Goal: Task Accomplishment & Management: Manage account settings

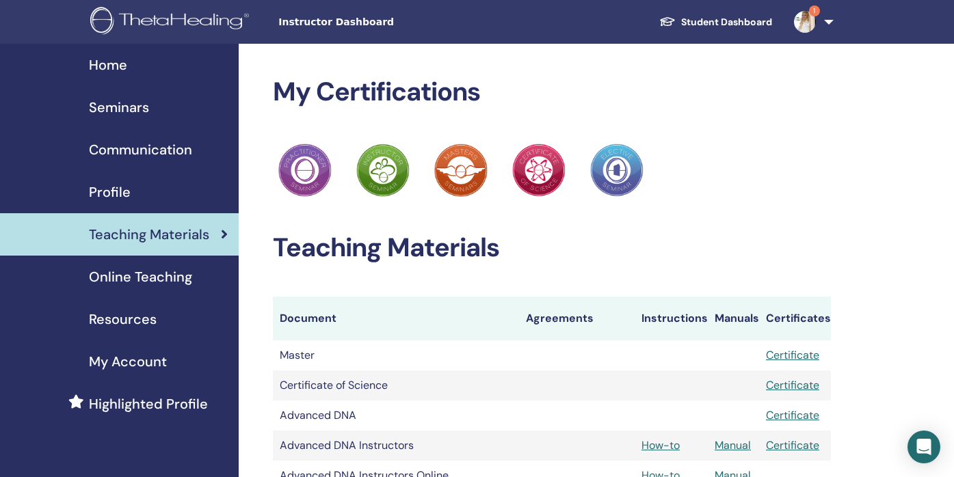
click at [143, 107] on span "Seminars" at bounding box center [119, 107] width 60 height 21
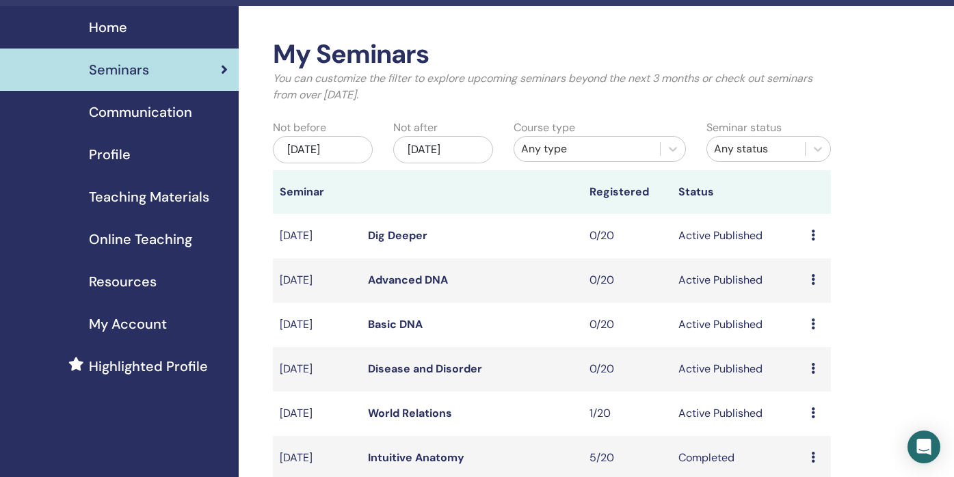
scroll to position [40, 0]
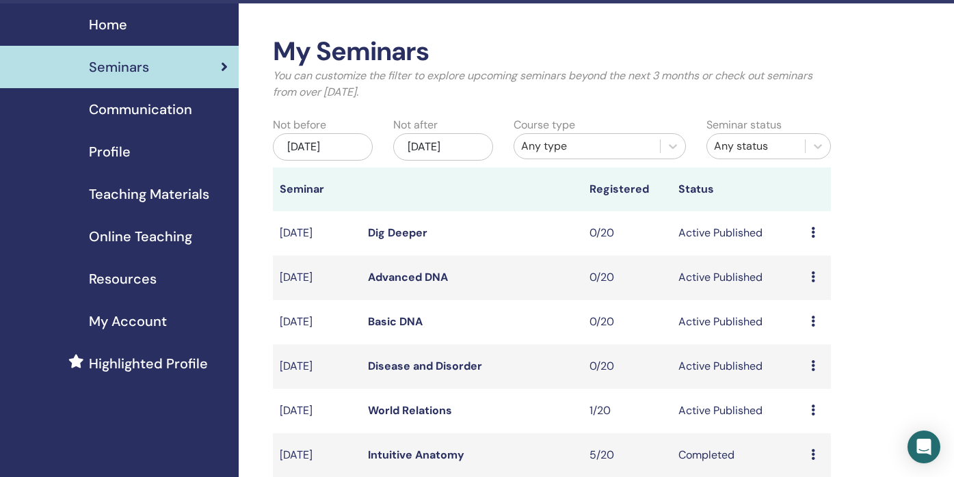
click at [486, 150] on div "[DATE]" at bounding box center [443, 146] width 100 height 27
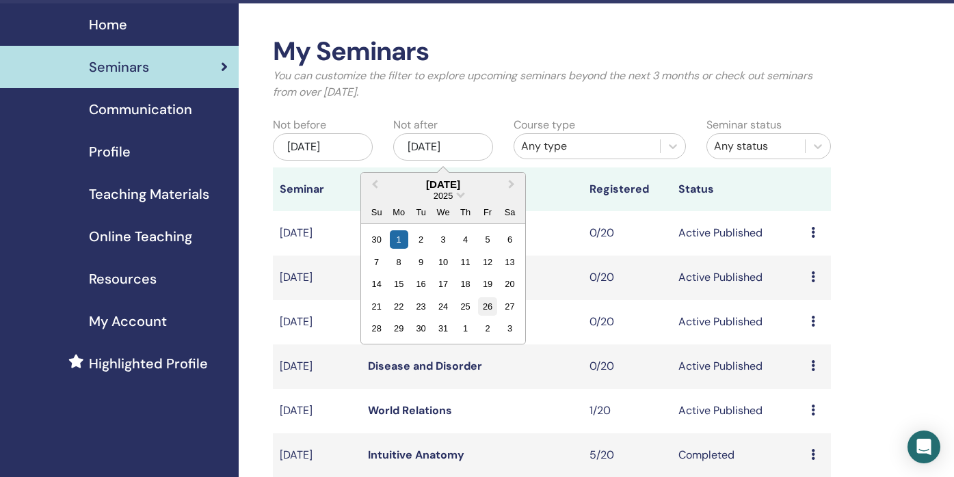
click at [486, 311] on div "26" at bounding box center [487, 307] width 18 height 18
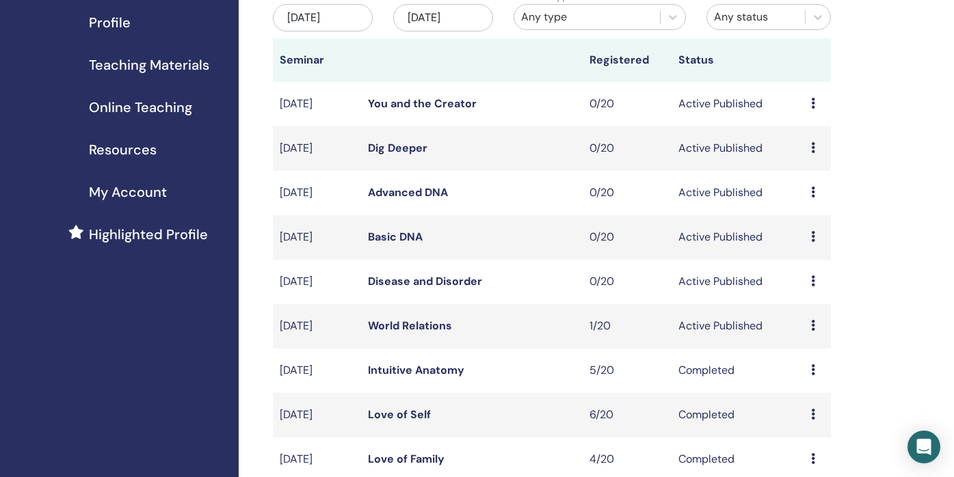
scroll to position [172, 0]
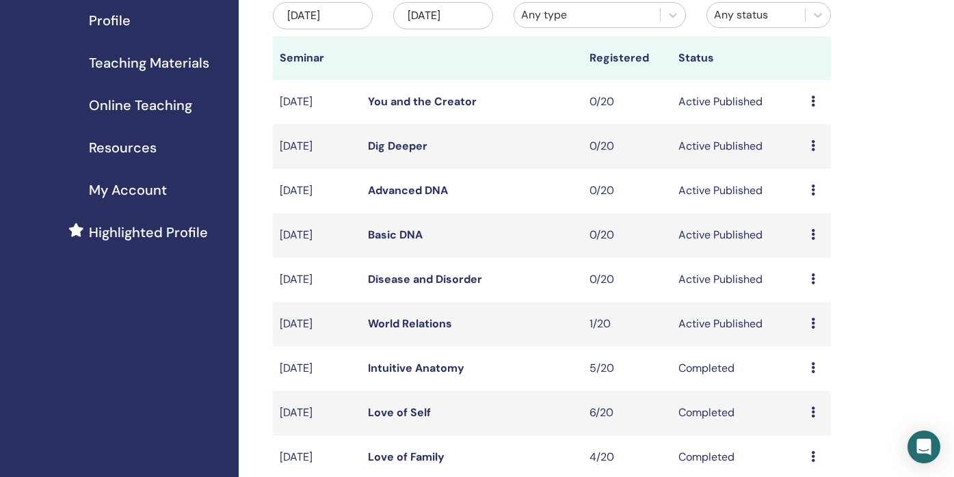
click at [423, 191] on link "Advanced DNA" at bounding box center [408, 190] width 80 height 14
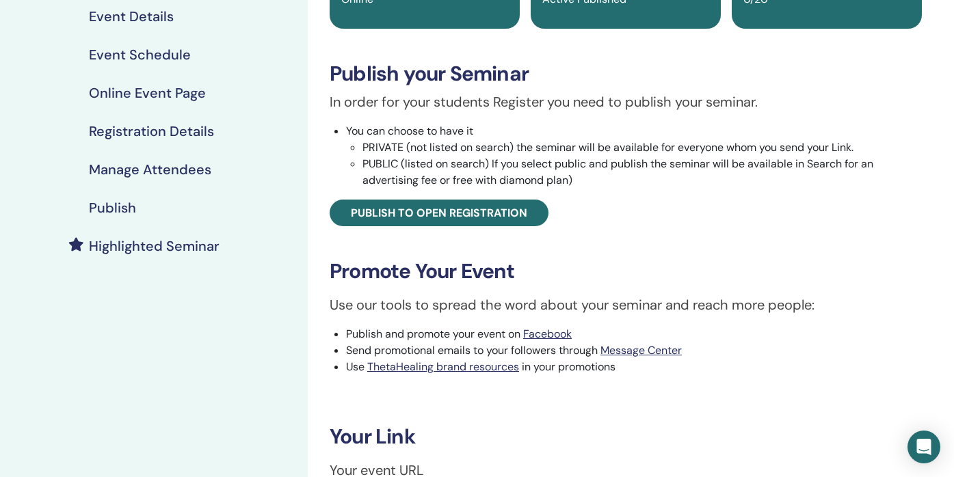
scroll to position [159, 0]
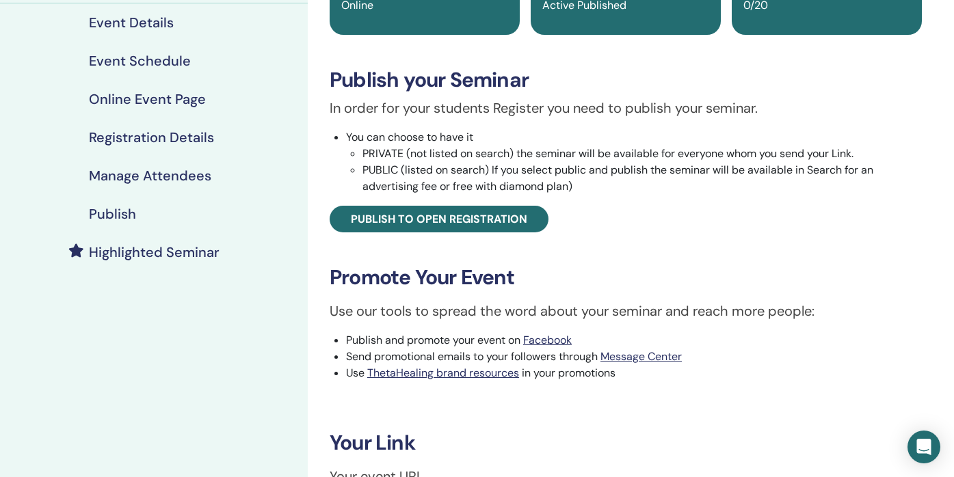
click at [175, 64] on h4 "Event Schedule" at bounding box center [140, 61] width 102 height 16
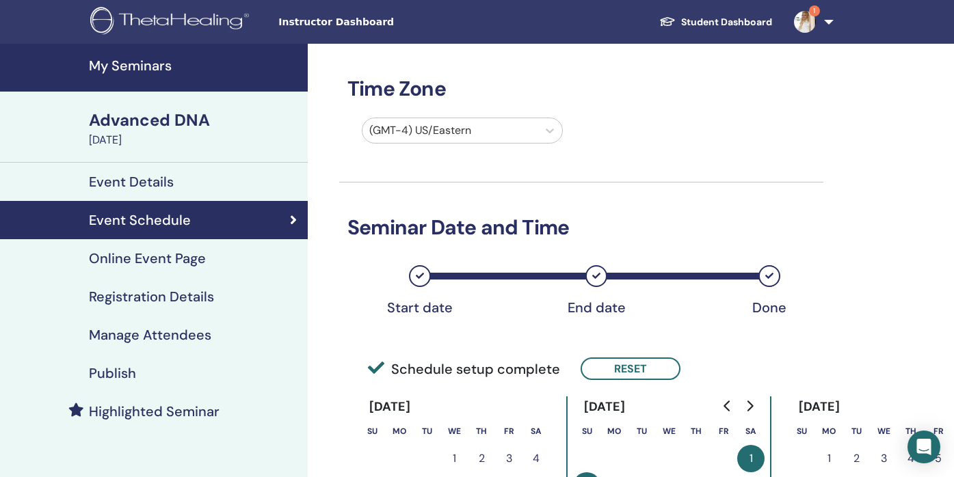
click at [105, 70] on h4 "My Seminars" at bounding box center [194, 65] width 211 height 16
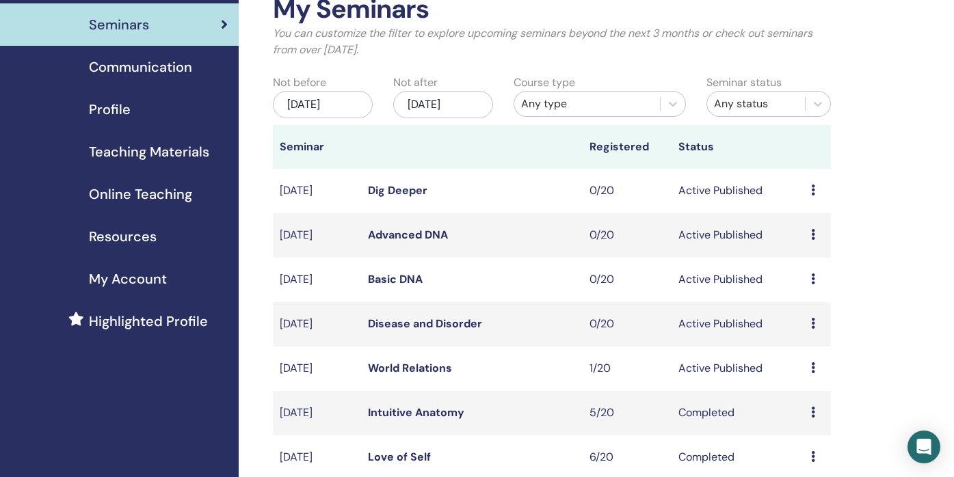
scroll to position [83, 0]
click at [393, 278] on link "Basic DNA" at bounding box center [395, 279] width 55 height 14
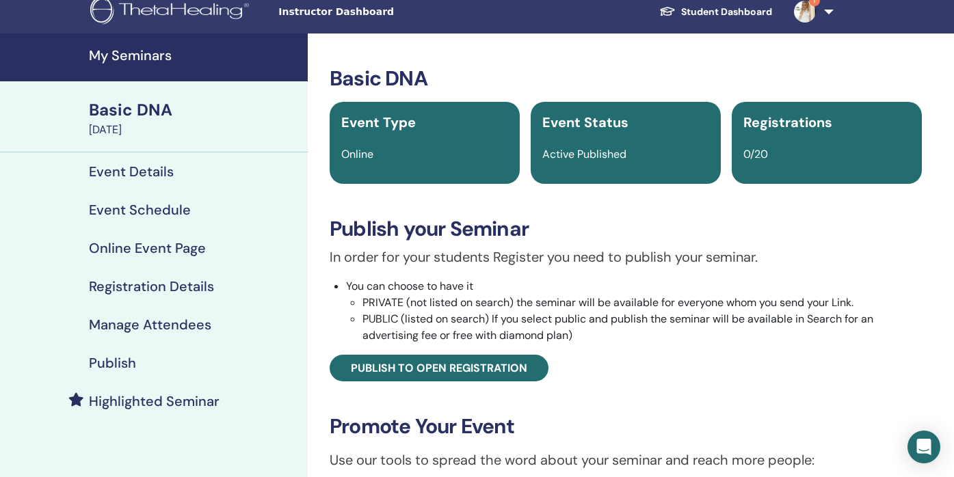
scroll to position [12, 0]
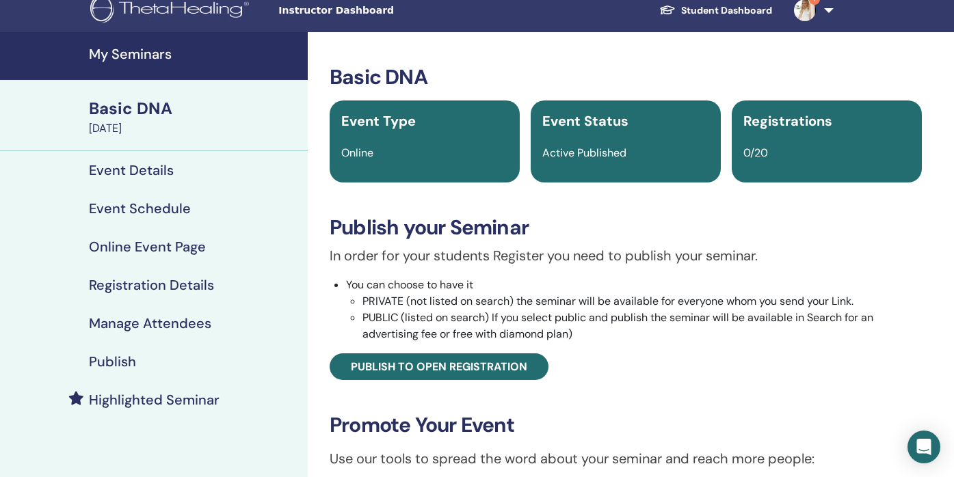
click at [163, 211] on h4 "Event Schedule" at bounding box center [140, 208] width 102 height 16
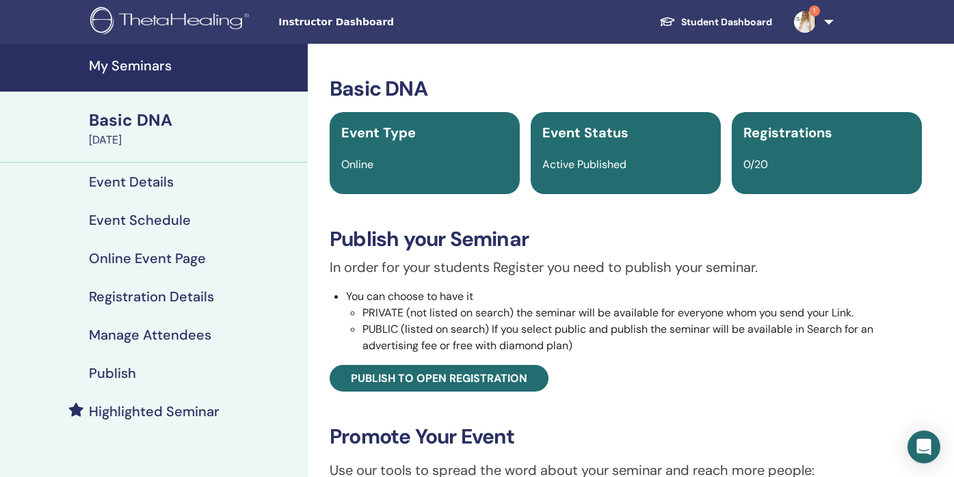
scroll to position [12, 0]
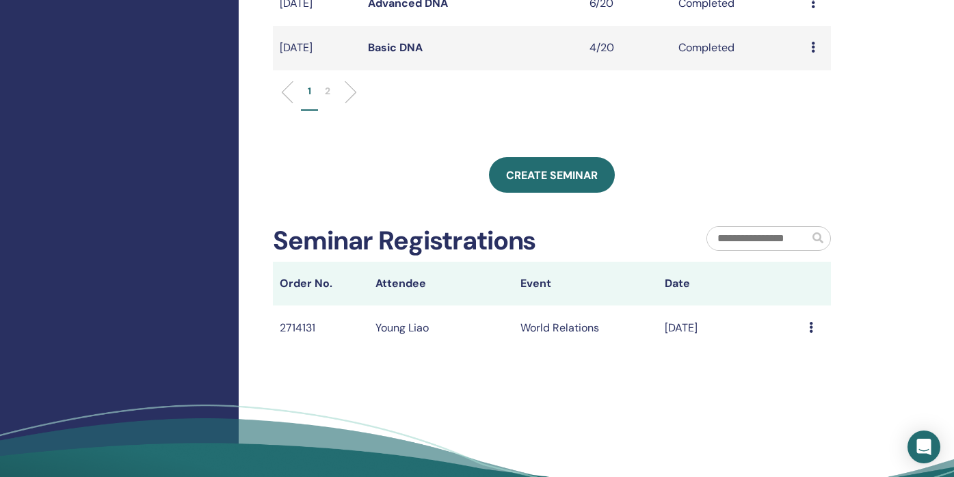
scroll to position [632, 0]
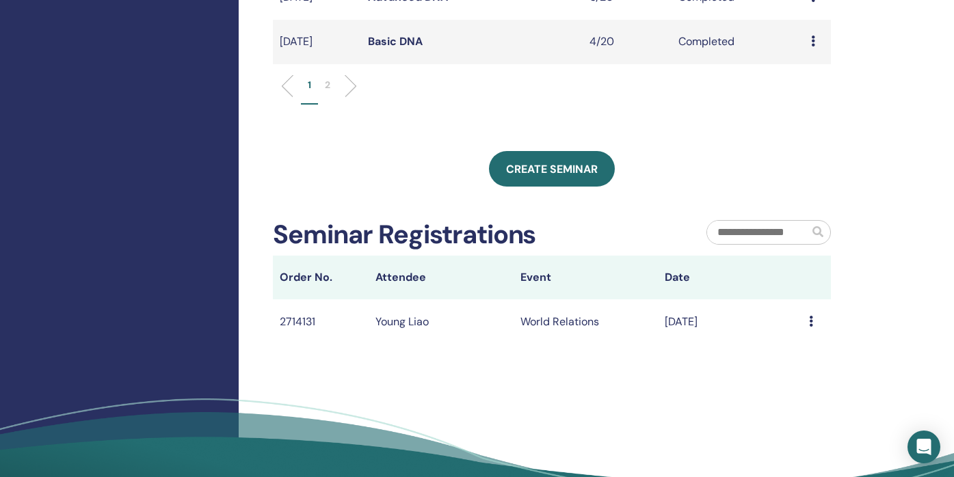
click at [813, 321] on div "Message" at bounding box center [816, 322] width 15 height 16
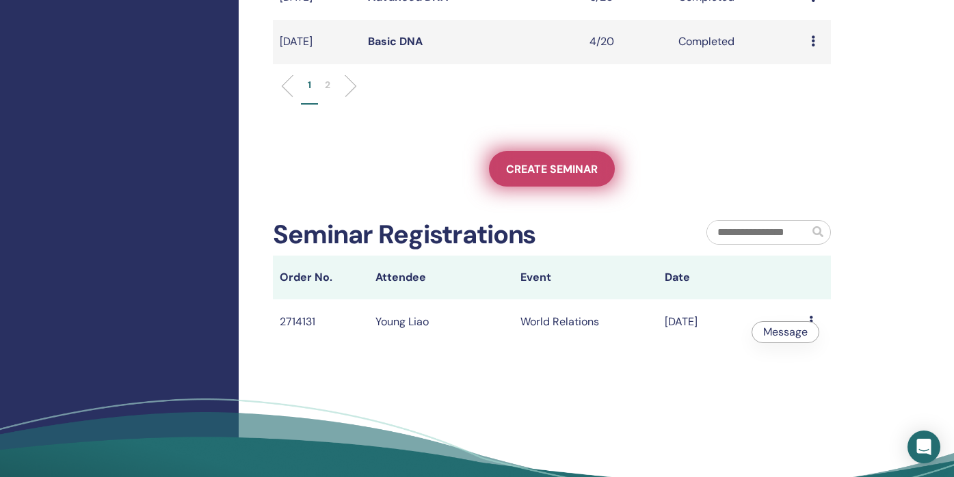
click at [533, 176] on span "Create seminar" at bounding box center [552, 169] width 92 height 14
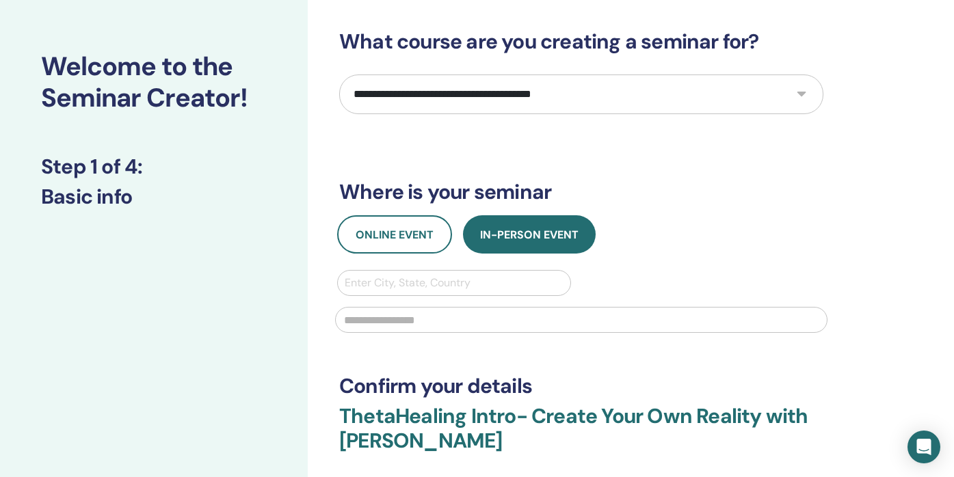
scroll to position [64, 0]
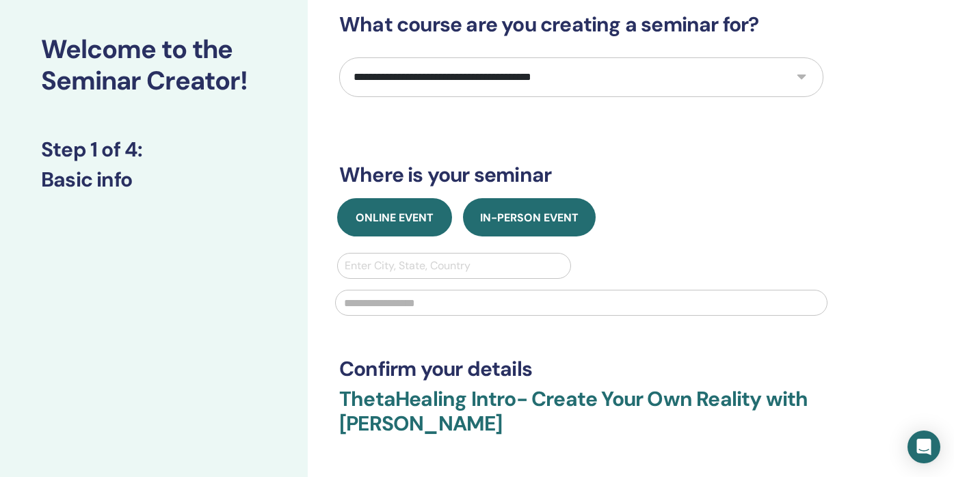
click at [419, 221] on span "Online Event" at bounding box center [395, 218] width 78 height 14
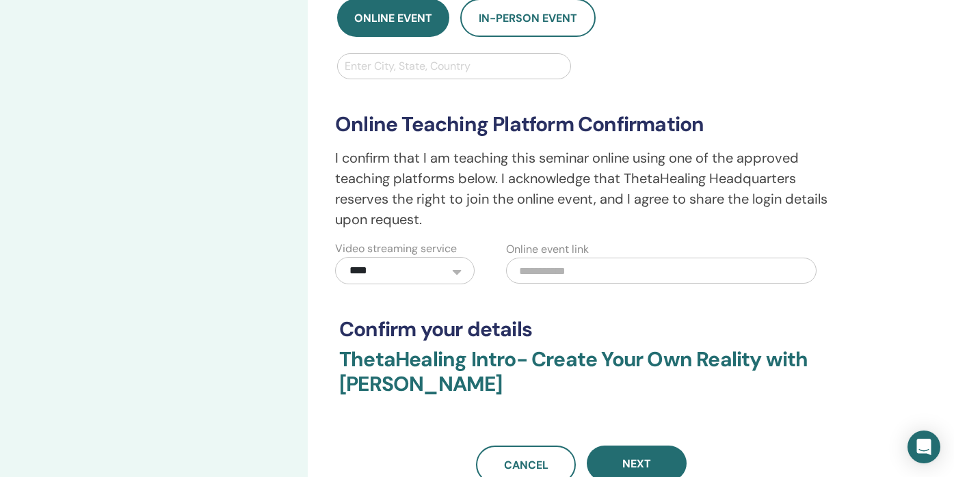
scroll to position [269, 0]
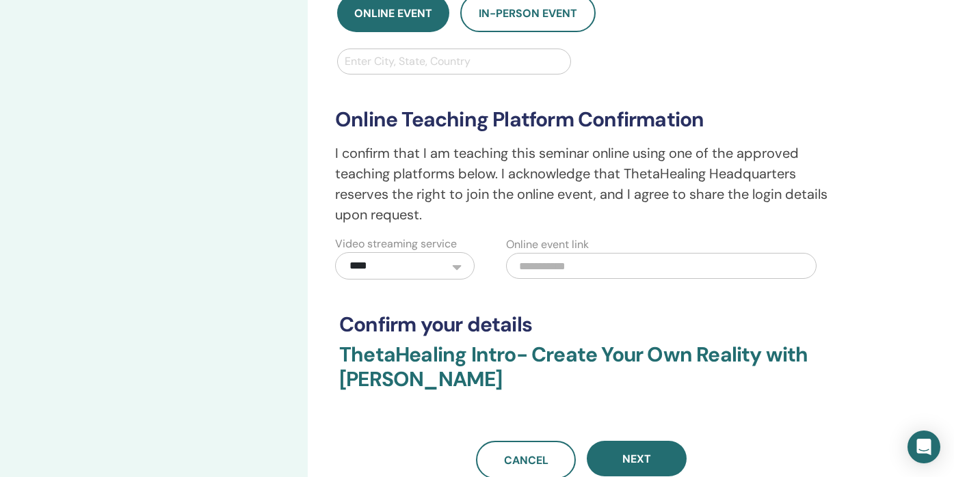
click at [534, 266] on input "text" at bounding box center [661, 266] width 311 height 26
paste input "**********"
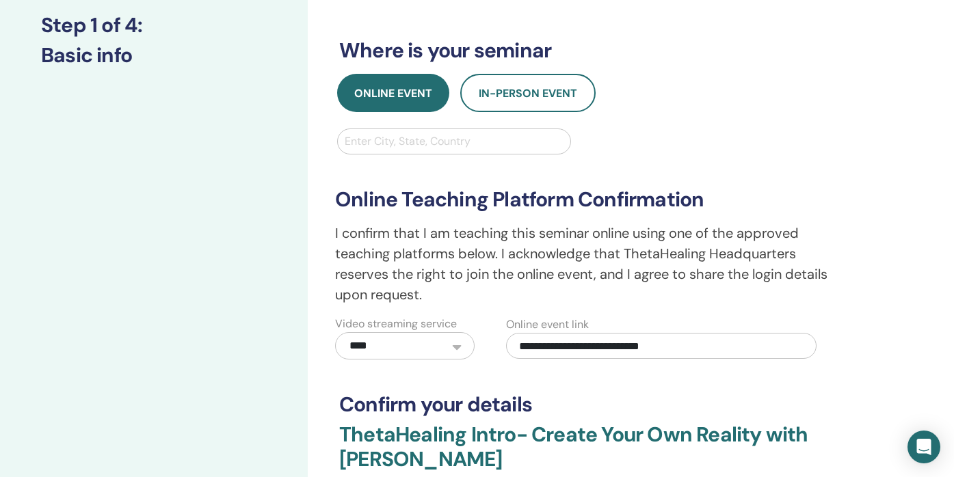
scroll to position [0, 0]
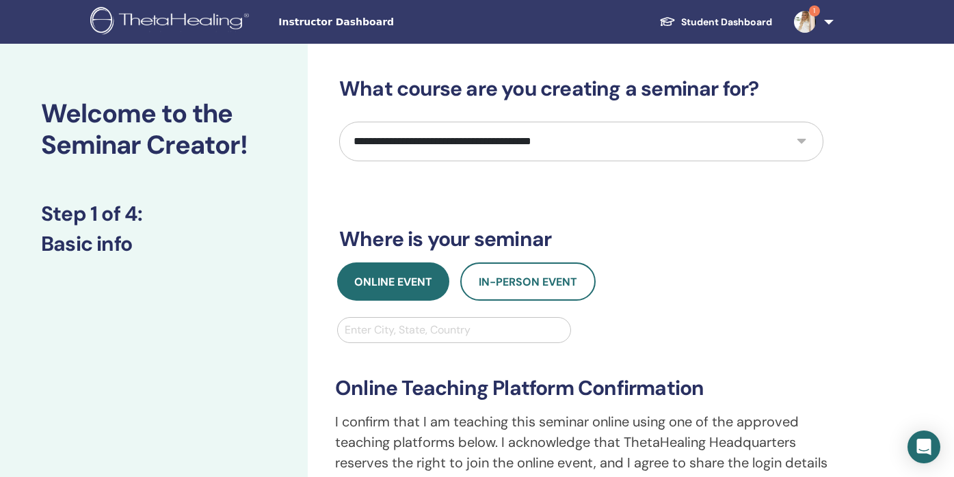
type input "**********"
click at [596, 140] on select "**********" at bounding box center [581, 142] width 484 height 40
select select "**"
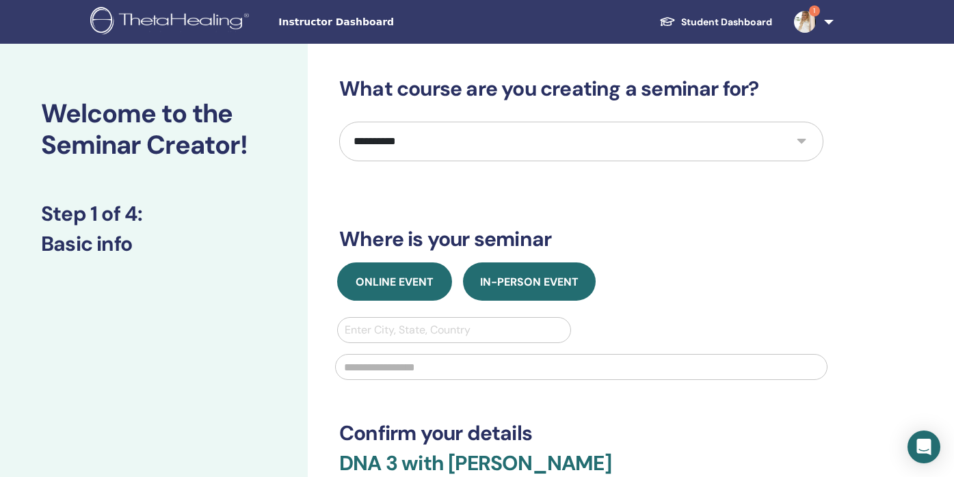
click at [419, 283] on span "Online Event" at bounding box center [395, 282] width 78 height 14
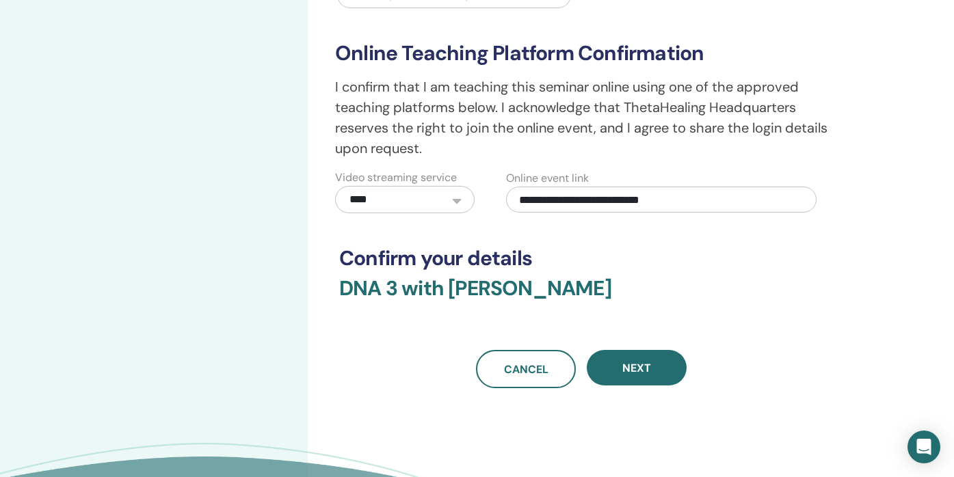
scroll to position [336, 0]
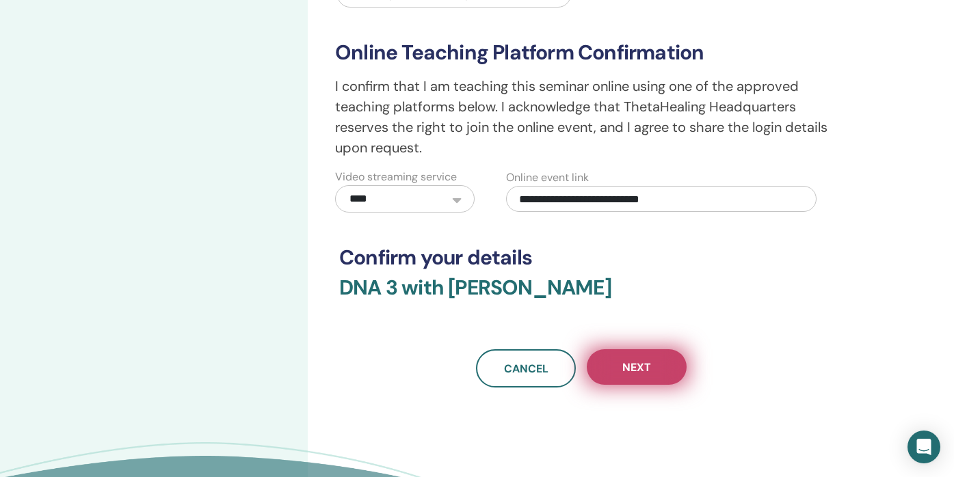
click at [620, 367] on button "Next" at bounding box center [637, 368] width 100 height 36
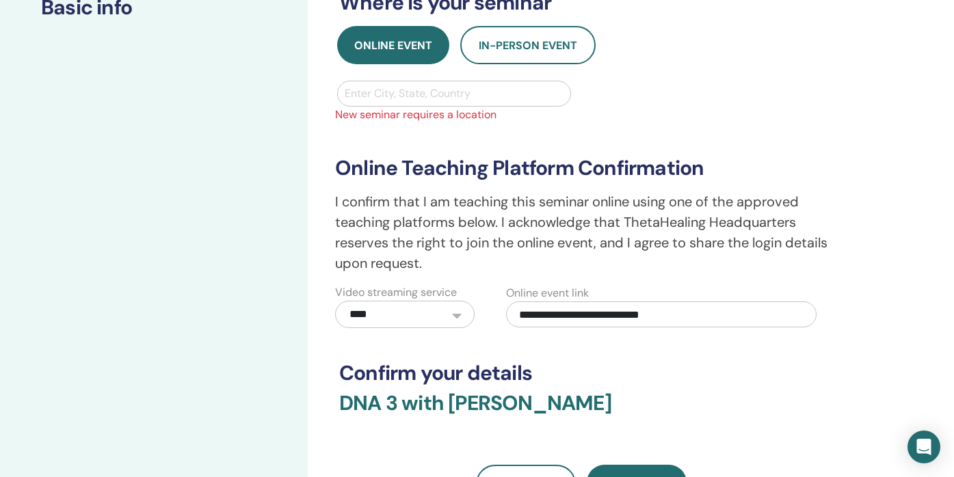
scroll to position [236, 0]
click at [484, 100] on div at bounding box center [454, 94] width 219 height 19
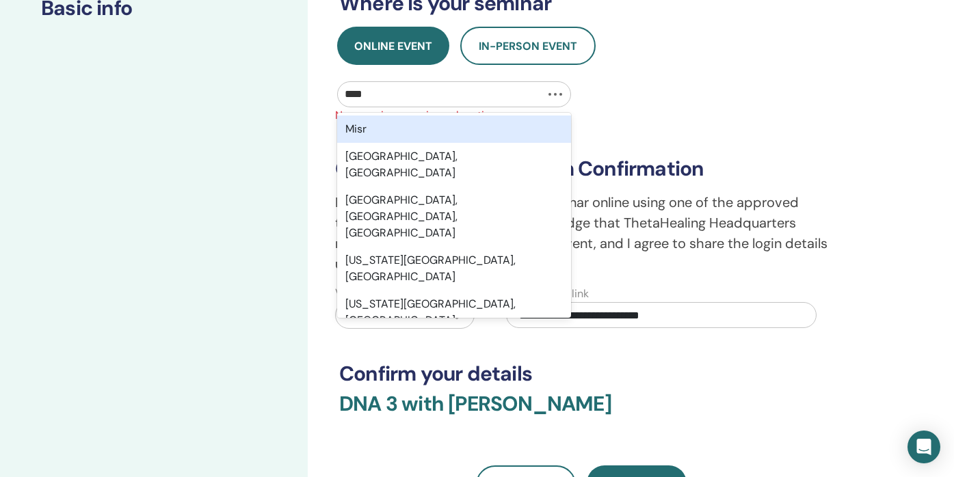
type input "*****"
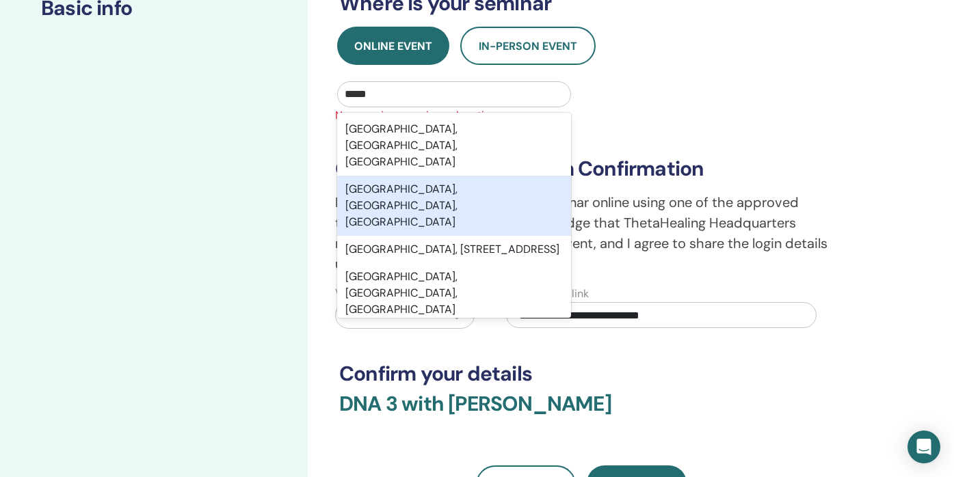
click at [468, 176] on div "Miami, FL, USA" at bounding box center [454, 206] width 234 height 60
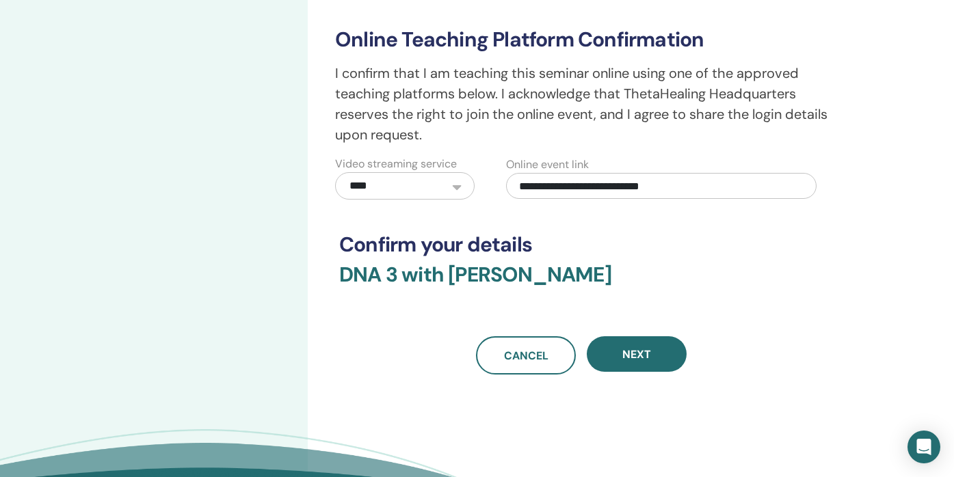
scroll to position [432, 0]
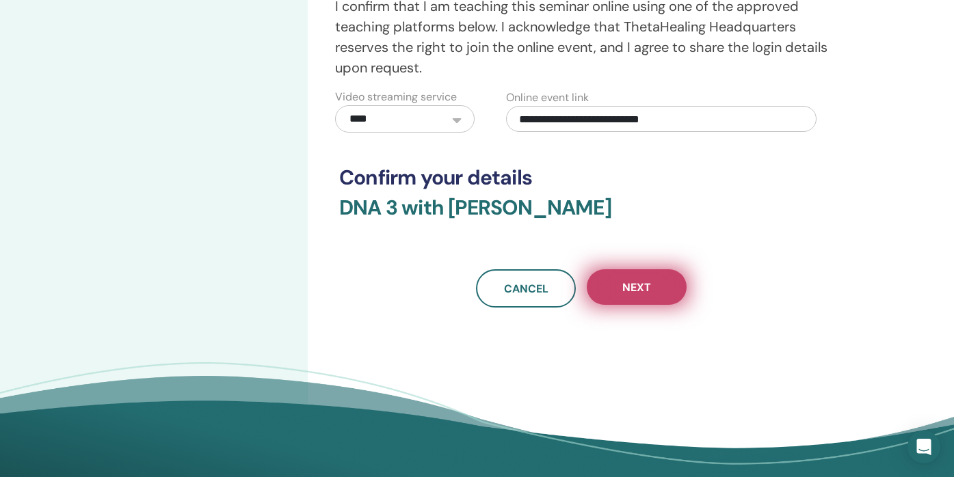
click at [616, 285] on button "Next" at bounding box center [637, 288] width 100 height 36
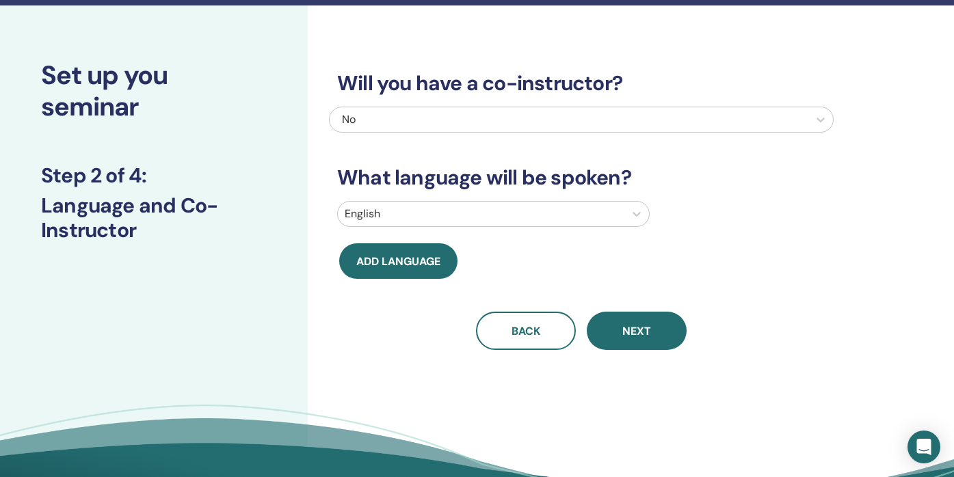
scroll to position [0, 0]
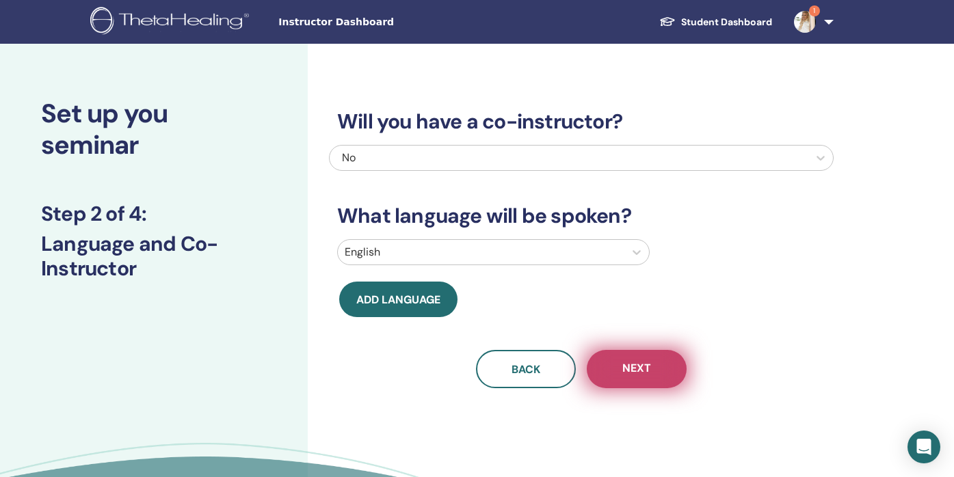
click at [618, 370] on button "Next" at bounding box center [637, 369] width 100 height 38
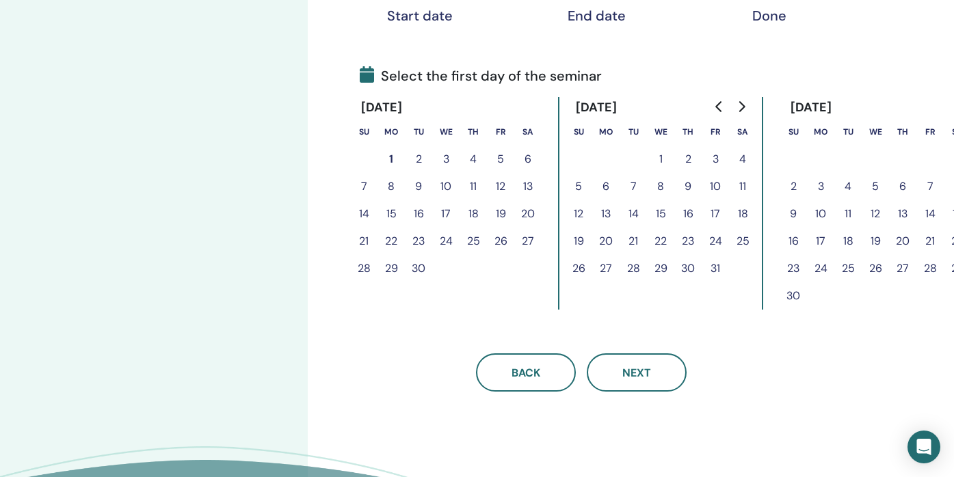
scroll to position [273, 17]
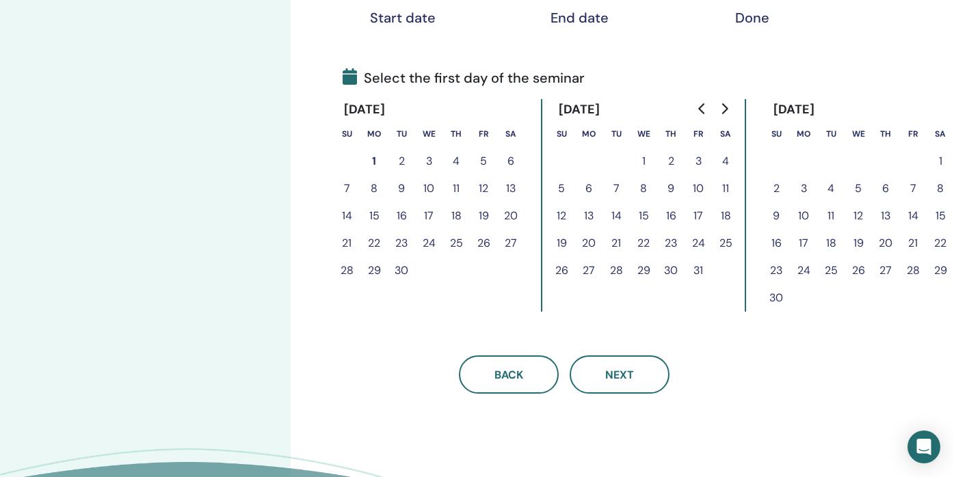
click at [801, 213] on button "10" at bounding box center [803, 215] width 27 height 27
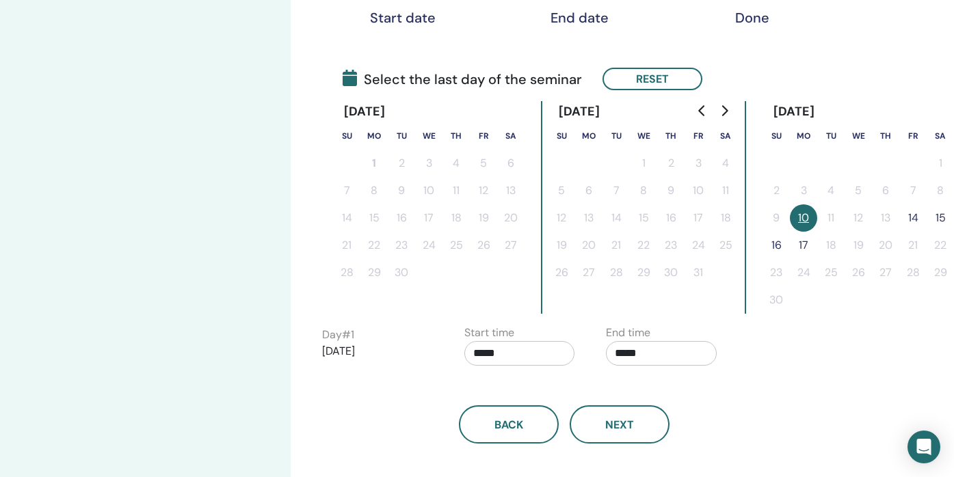
click at [910, 215] on button "14" at bounding box center [913, 218] width 27 height 27
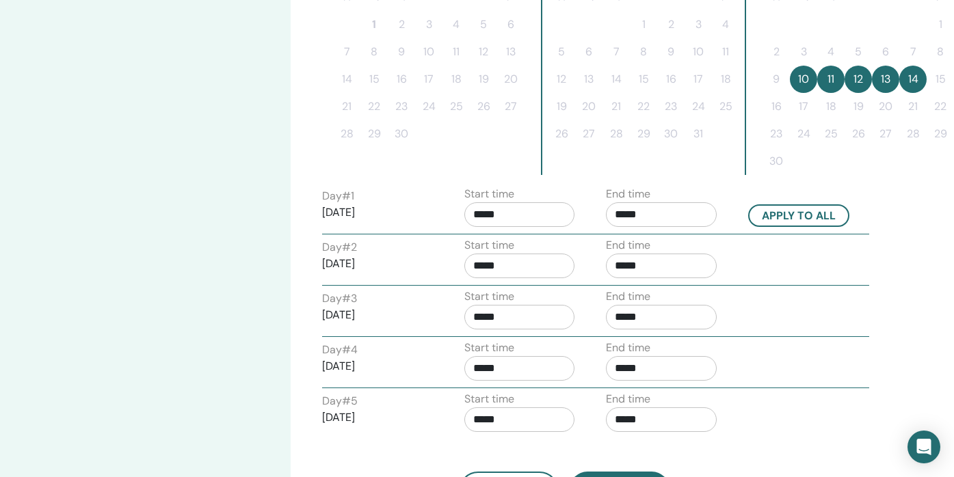
scroll to position [414, 17]
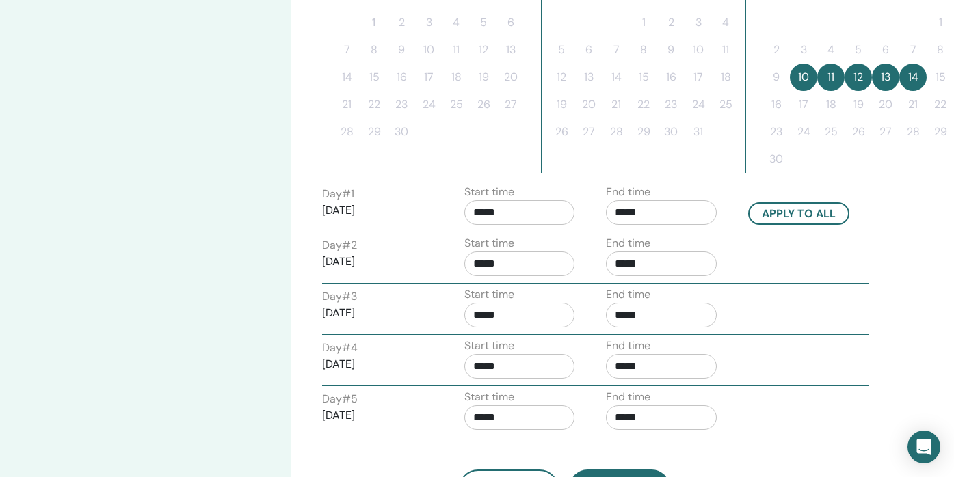
click at [484, 215] on input "*****" at bounding box center [519, 212] width 111 height 25
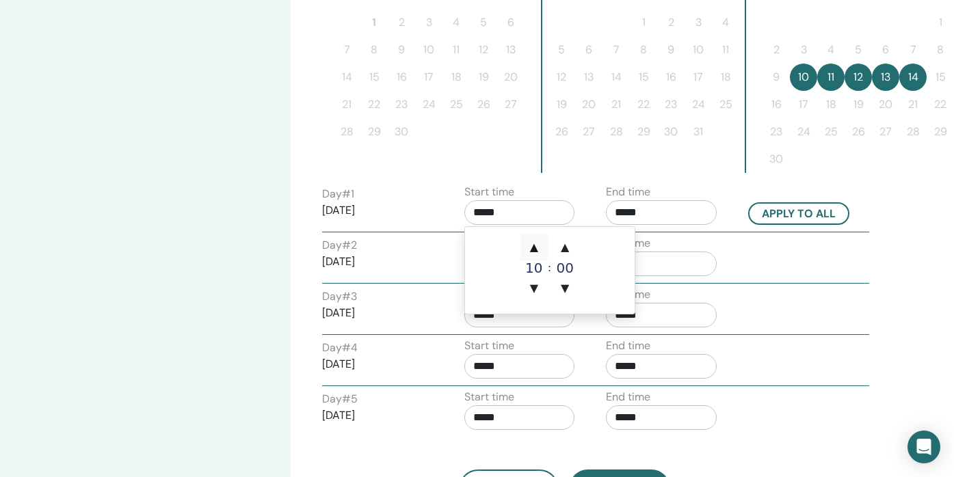
click at [532, 246] on span "▲" at bounding box center [534, 247] width 27 height 27
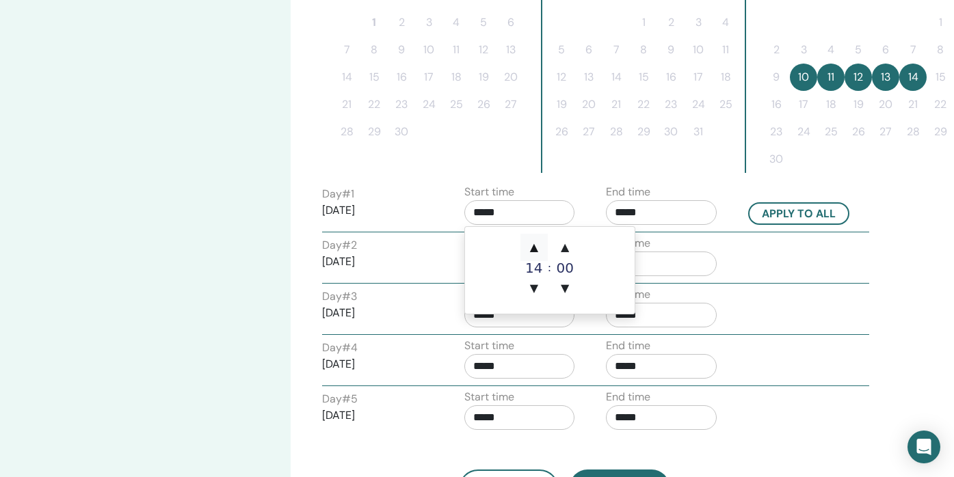
type input "*****"
click at [532, 246] on span "▲" at bounding box center [534, 247] width 27 height 27
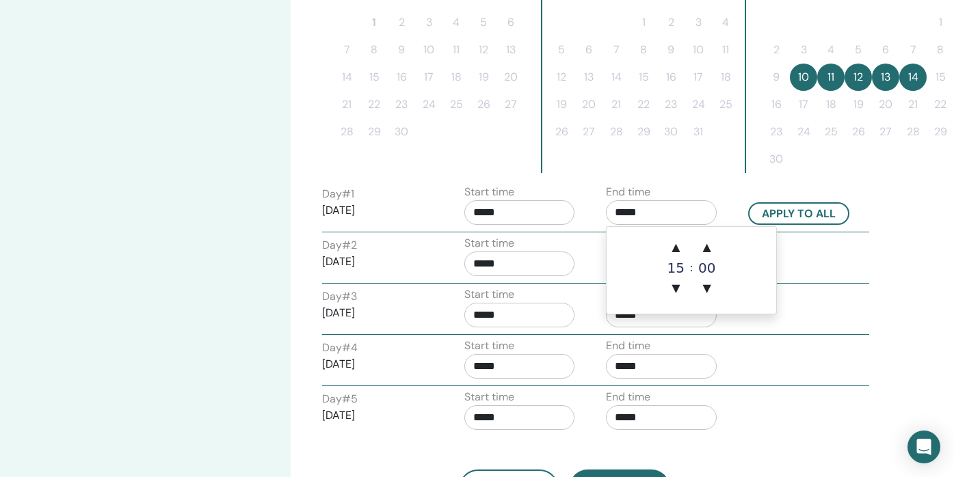
click at [657, 215] on input "*****" at bounding box center [661, 212] width 111 height 25
click at [674, 286] on span "▼" at bounding box center [675, 288] width 27 height 27
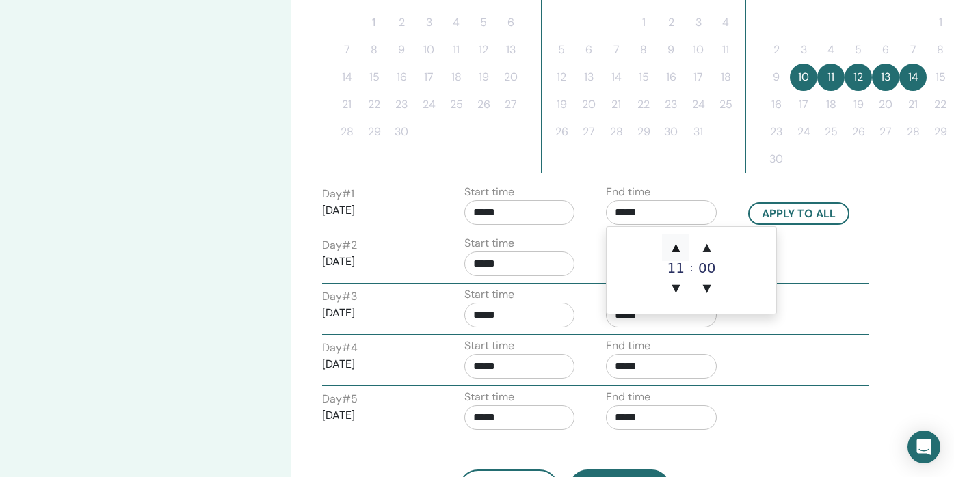
click at [677, 246] on span "▲" at bounding box center [675, 247] width 27 height 27
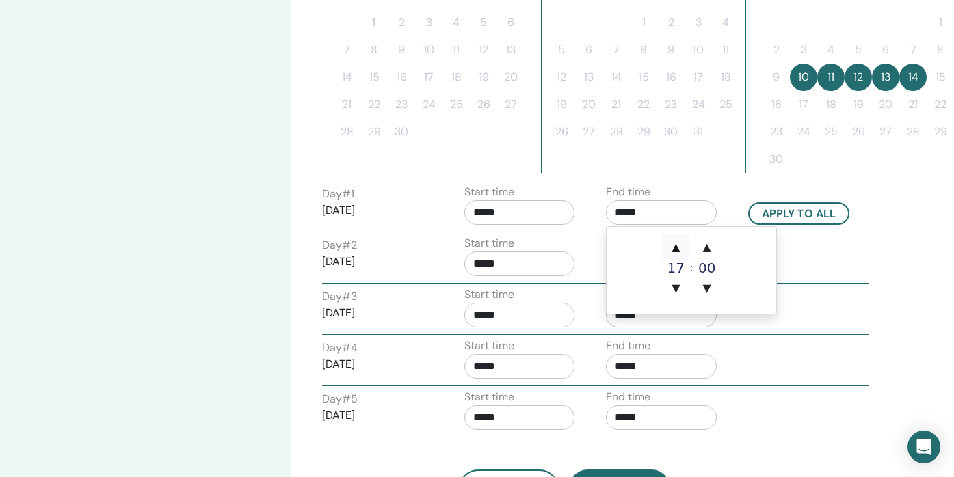
click at [677, 246] on span "▲" at bounding box center [675, 247] width 27 height 27
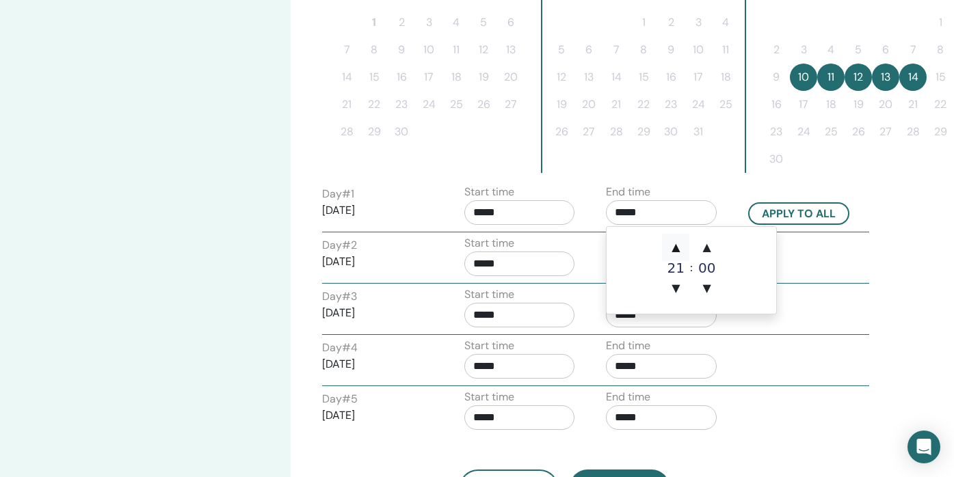
type input "*****"
click at [765, 212] on button "Apply to all" at bounding box center [798, 213] width 101 height 23
type input "*****"
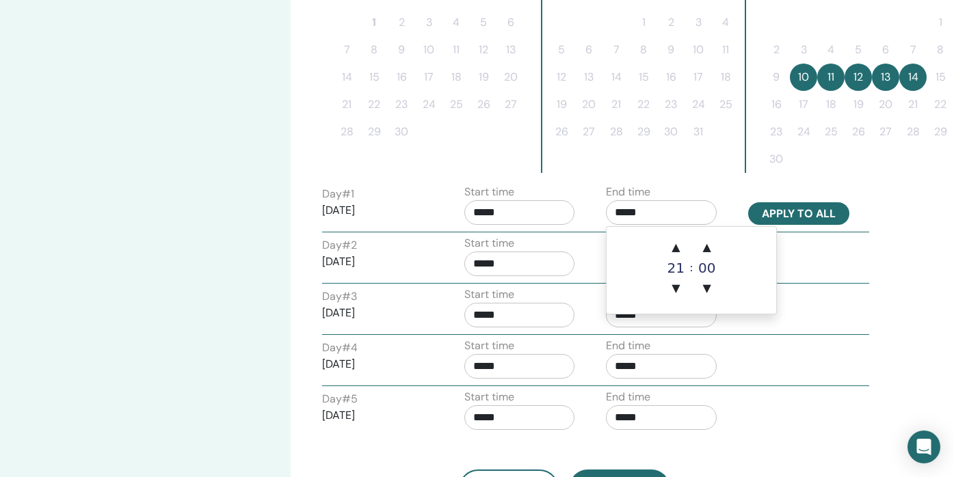
type input "*****"
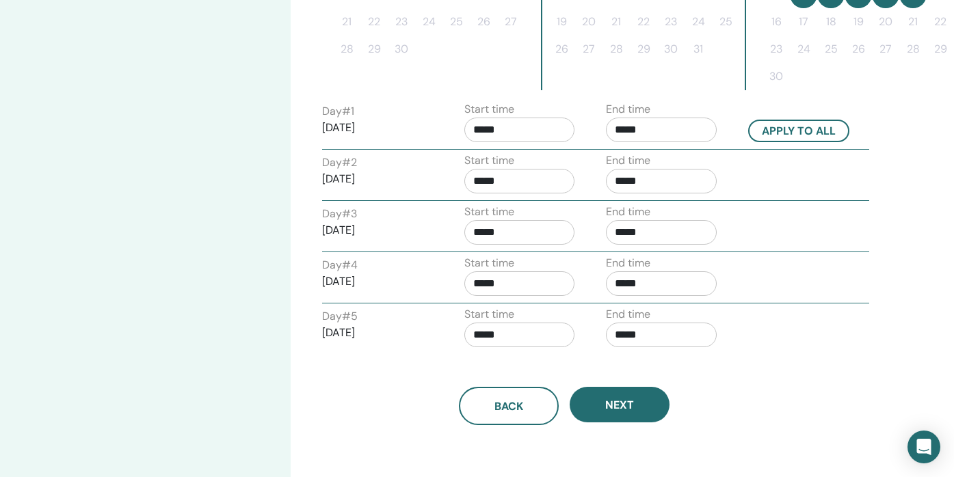
scroll to position [499, 17]
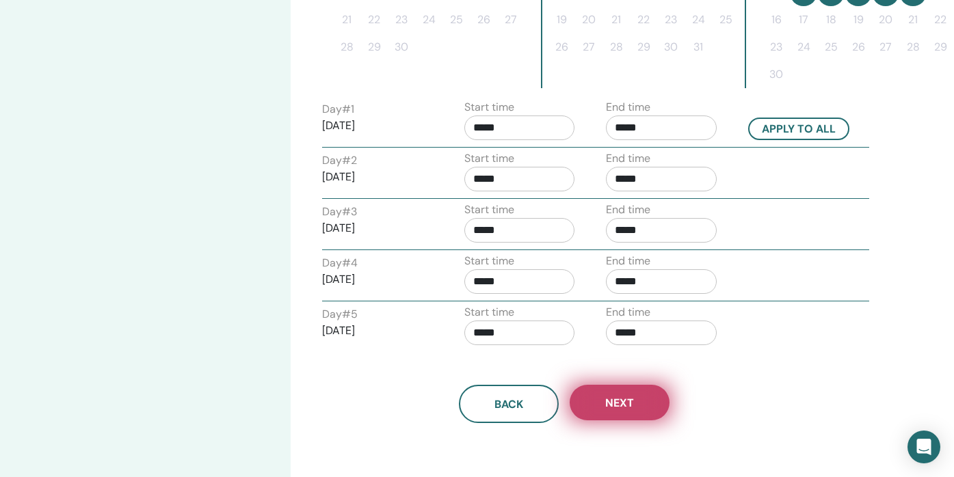
click at [644, 396] on button "Next" at bounding box center [620, 403] width 100 height 36
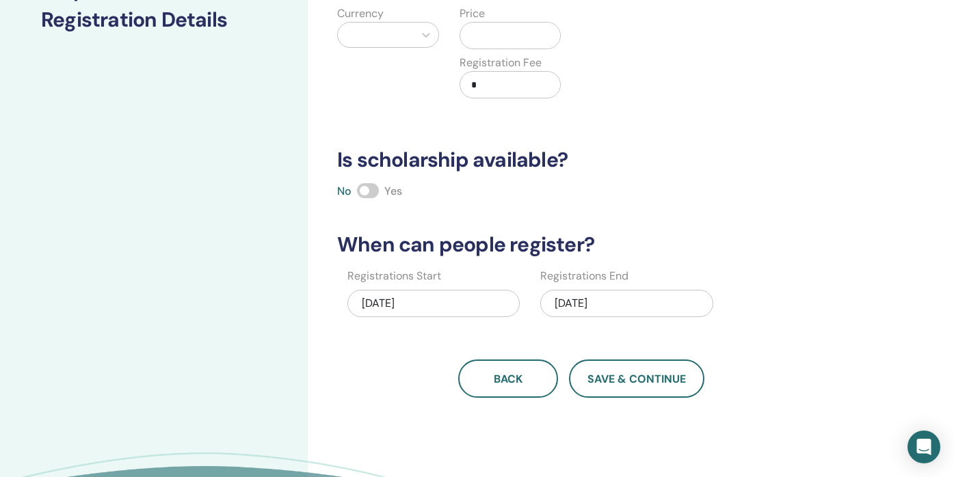
scroll to position [216, 0]
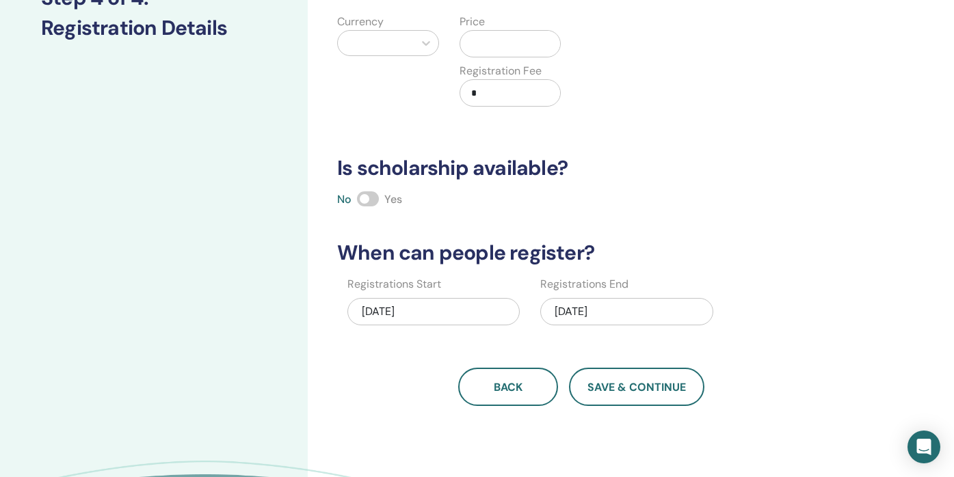
click at [577, 315] on div "11/14/2025" at bounding box center [626, 311] width 172 height 27
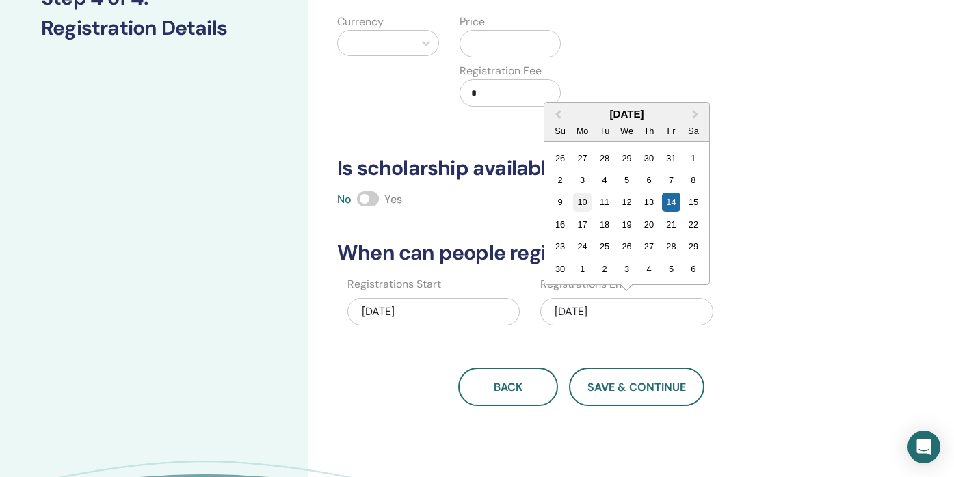
click at [582, 205] on div "10" at bounding box center [582, 202] width 18 height 18
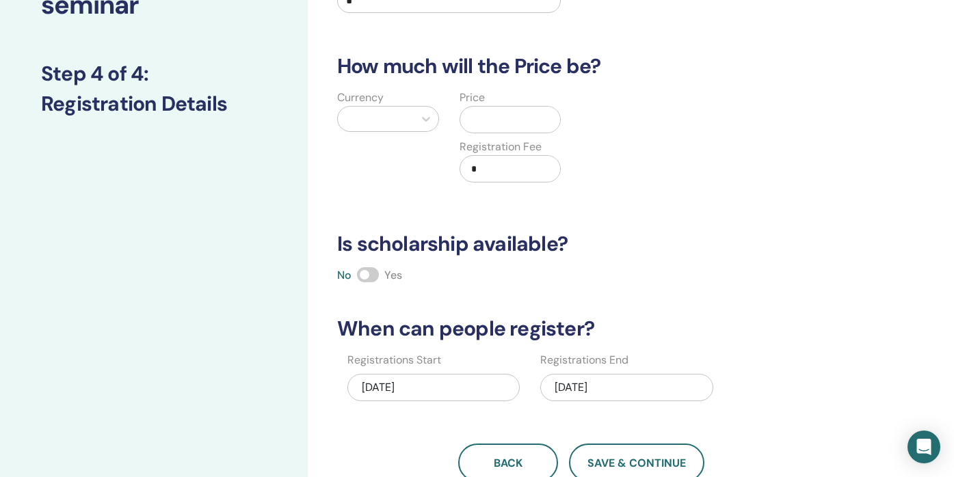
scroll to position [139, 0]
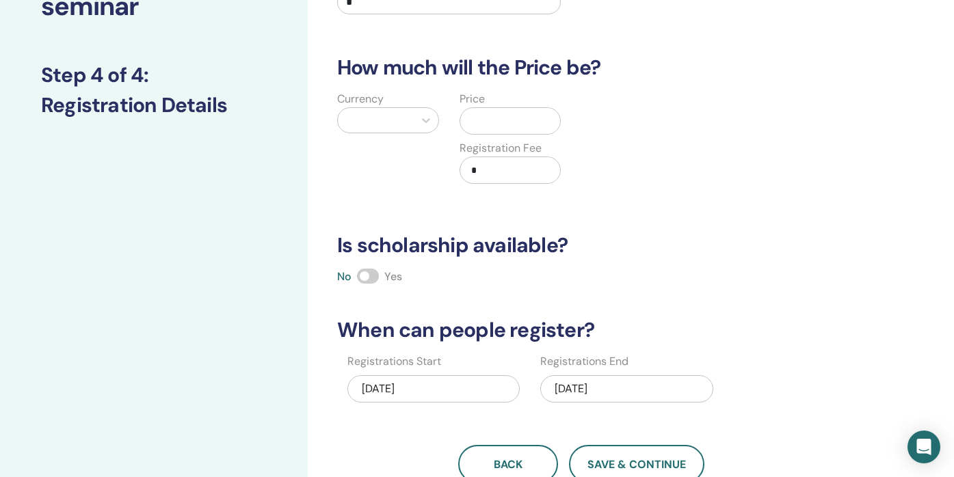
click at [362, 281] on span at bounding box center [368, 276] width 22 height 15
click at [360, 281] on span at bounding box center [368, 276] width 22 height 15
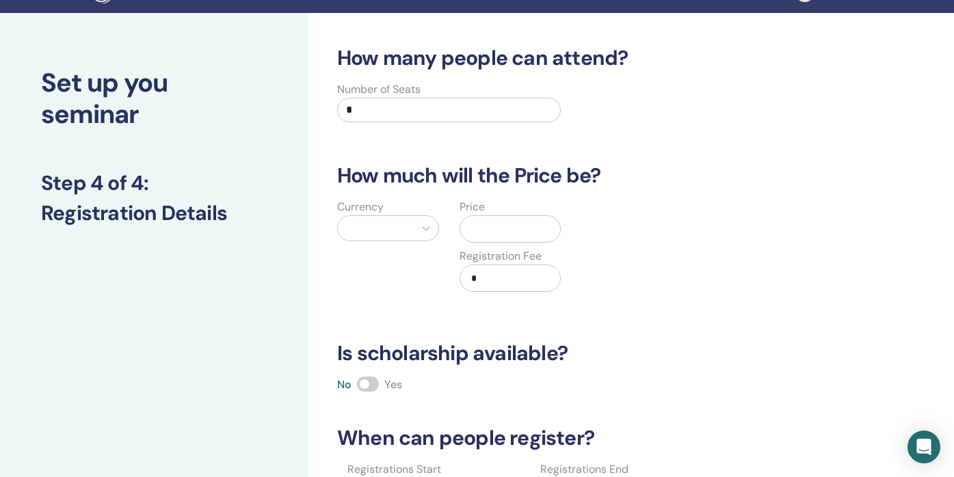
scroll to position [27, 0]
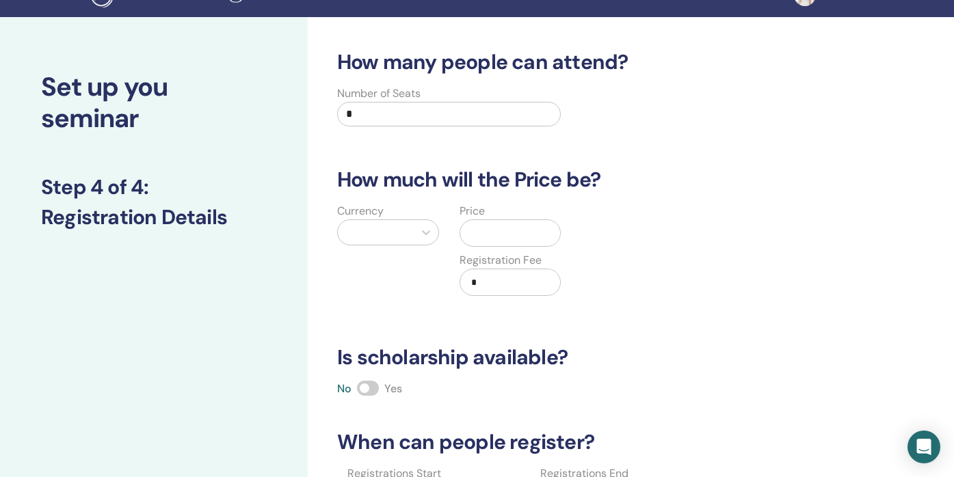
drag, startPoint x: 365, startPoint y: 115, endPoint x: 338, endPoint y: 117, distance: 27.4
click at [338, 117] on input "*" at bounding box center [449, 114] width 224 height 25
type input "**"
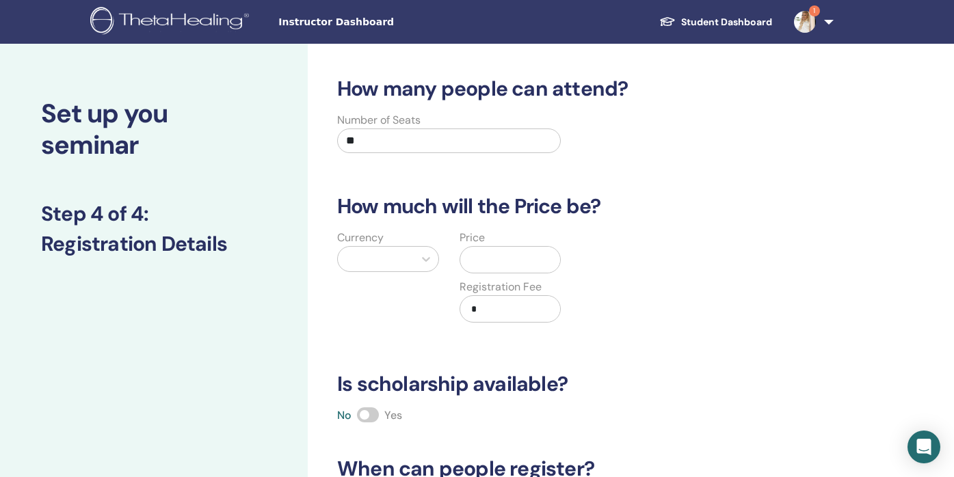
click at [404, 259] on div at bounding box center [376, 259] width 62 height 19
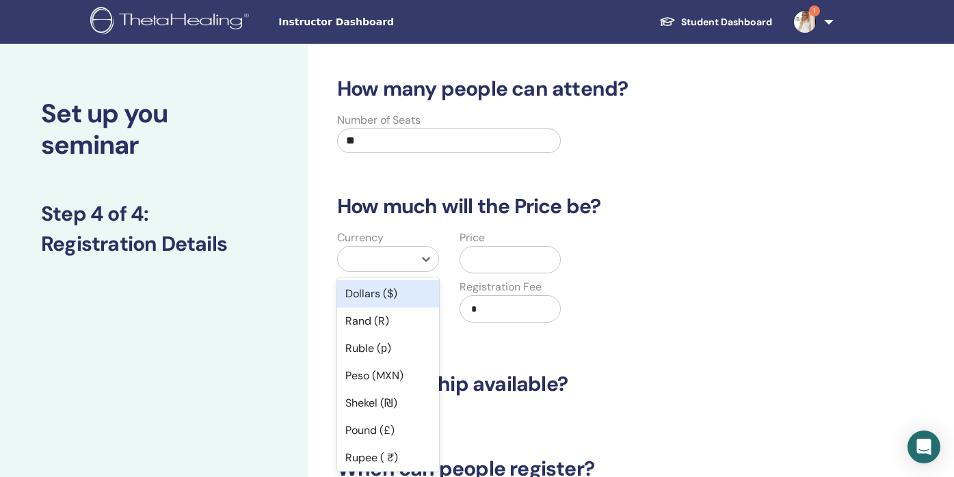
scroll to position [11, 0]
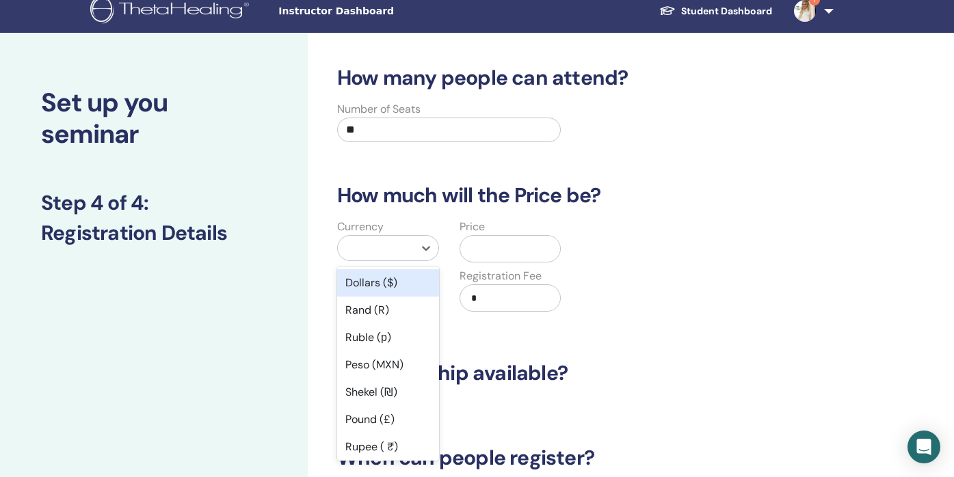
click at [476, 258] on input "text" at bounding box center [513, 249] width 95 height 26
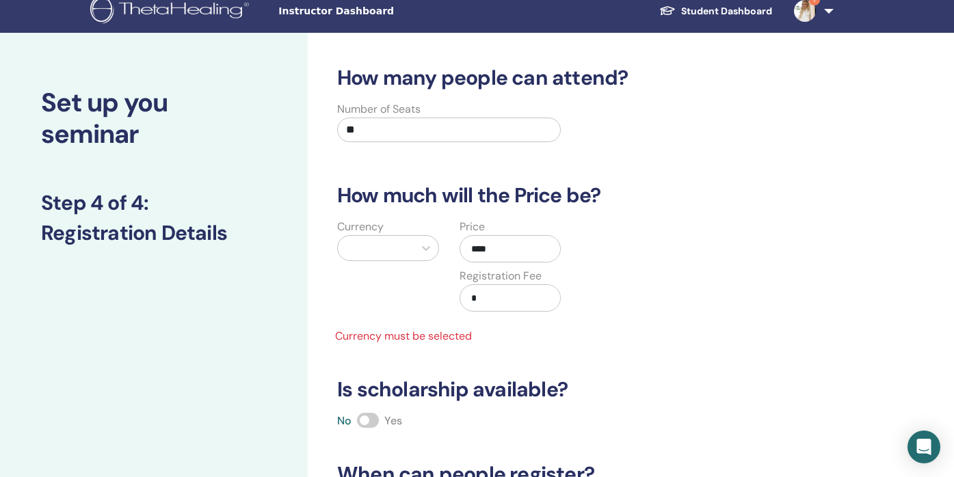
type input "****"
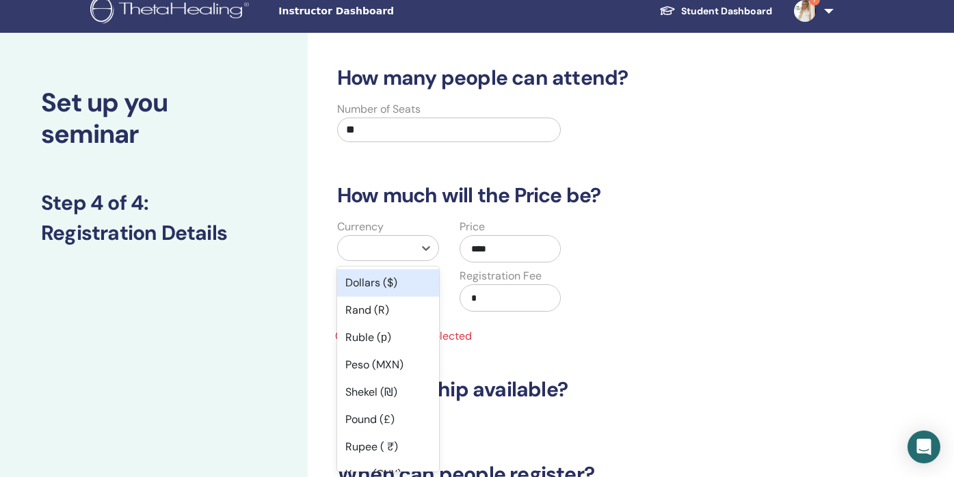
click at [410, 252] on div at bounding box center [376, 248] width 76 height 25
click at [406, 292] on div "Dollars ($)" at bounding box center [388, 283] width 102 height 27
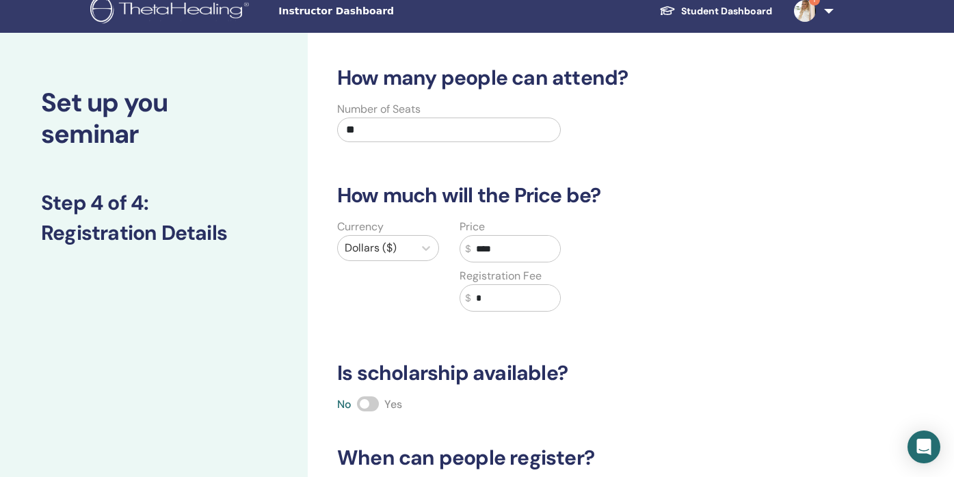
click at [406, 292] on div "Currency Dollars ($)" at bounding box center [388, 273] width 122 height 109
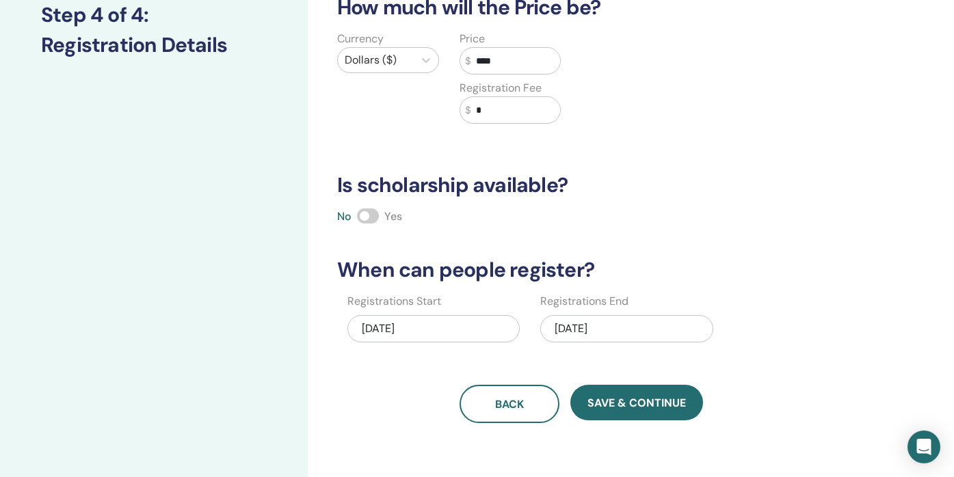
scroll to position [224, 0]
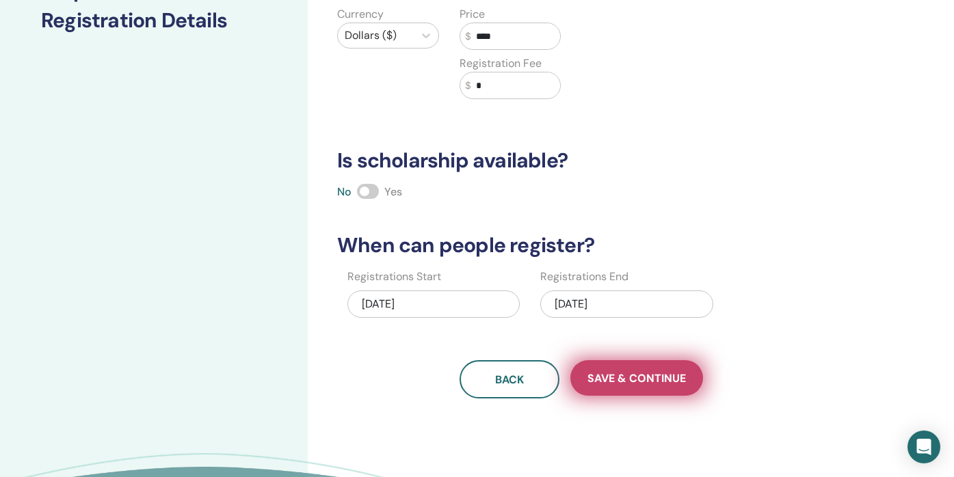
click at [614, 376] on span "Save & Continue" at bounding box center [637, 378] width 99 height 14
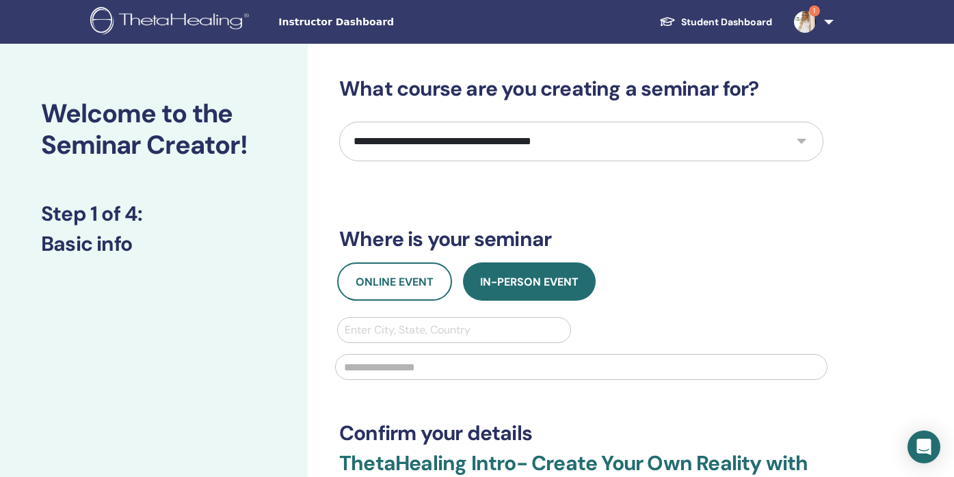
click at [297, 23] on span "Instructor Dashboard" at bounding box center [380, 22] width 205 height 14
click at [332, 23] on span "Instructor Dashboard" at bounding box center [380, 22] width 205 height 14
click at [303, 25] on span "Instructor Dashboard" at bounding box center [380, 22] width 205 height 14
click at [221, 25] on img at bounding box center [171, 22] width 163 height 31
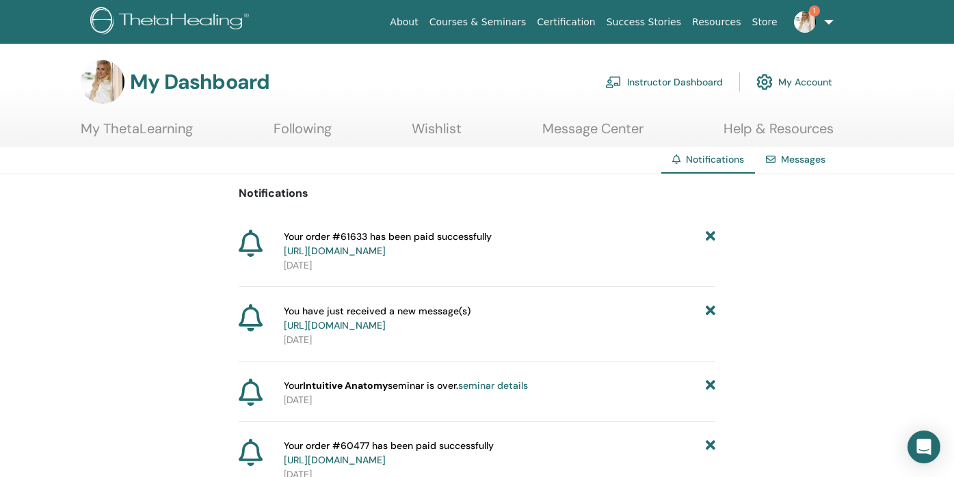
click at [676, 86] on link "Instructor Dashboard" at bounding box center [664, 82] width 118 height 30
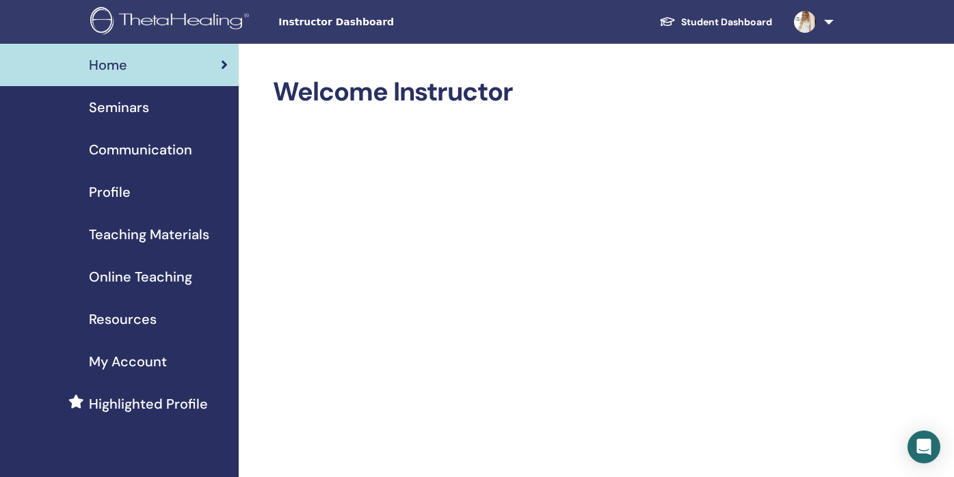
click at [189, 109] on div "Seminars" at bounding box center [119, 107] width 217 height 21
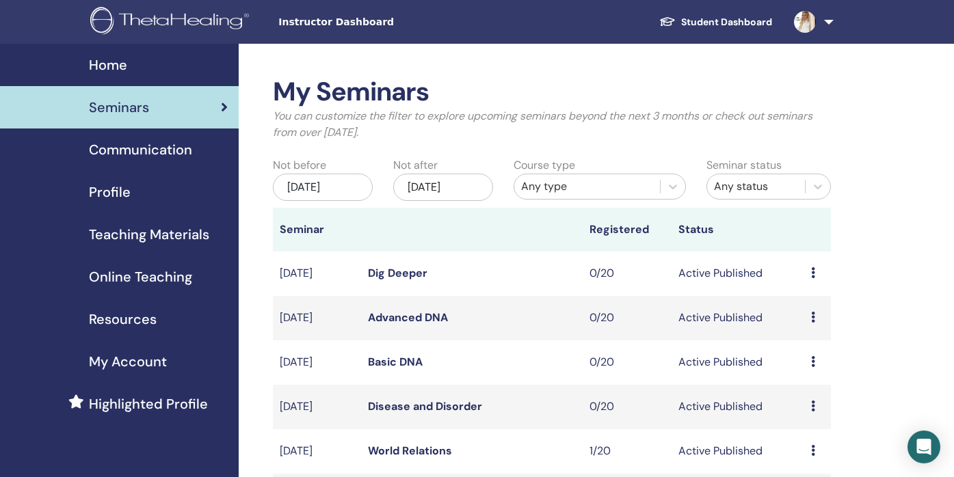
click at [356, 191] on div "Jun/01, 2025" at bounding box center [323, 187] width 100 height 27
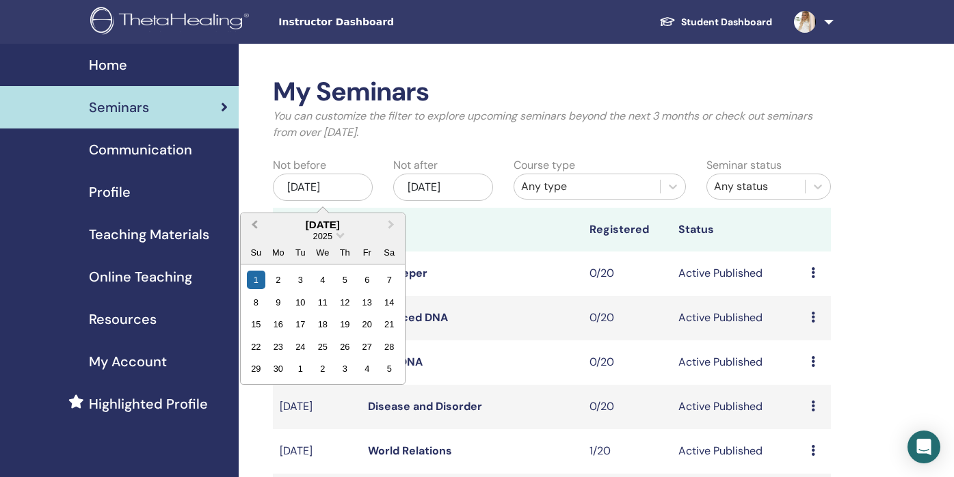
click at [254, 225] on span "Previous Month" at bounding box center [254, 225] width 0 height 14
click at [251, 225] on button "Previous Month" at bounding box center [253, 226] width 22 height 22
click at [249, 225] on button "Previous Month" at bounding box center [253, 226] width 22 height 22
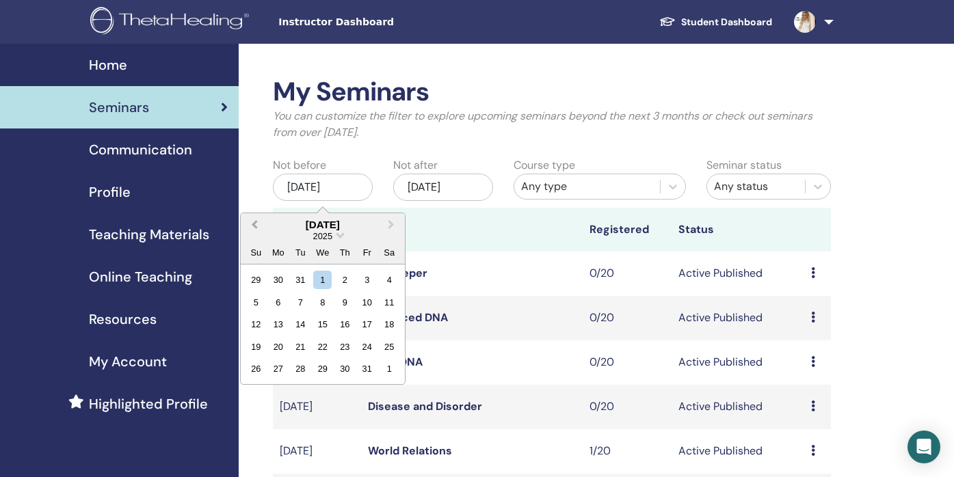
click at [249, 225] on button "Previous Month" at bounding box center [253, 226] width 22 height 22
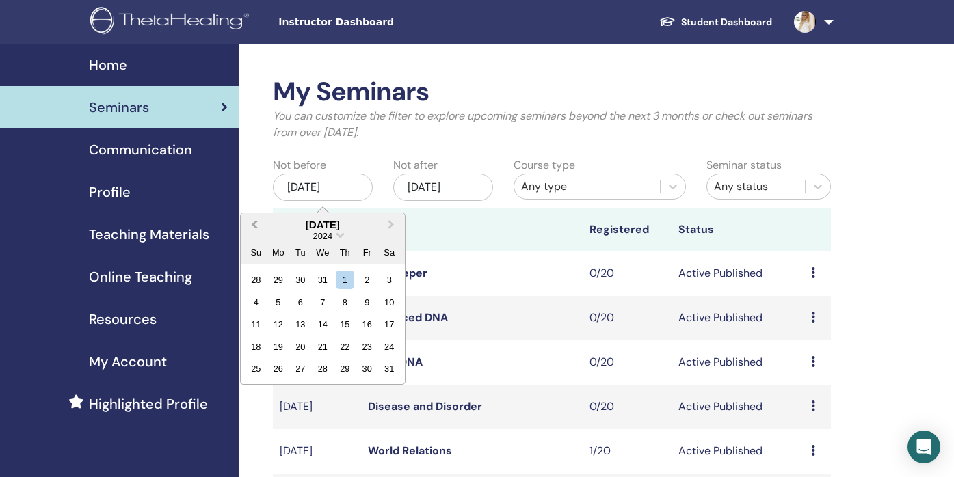
click at [249, 225] on button "Previous Month" at bounding box center [253, 226] width 22 height 22
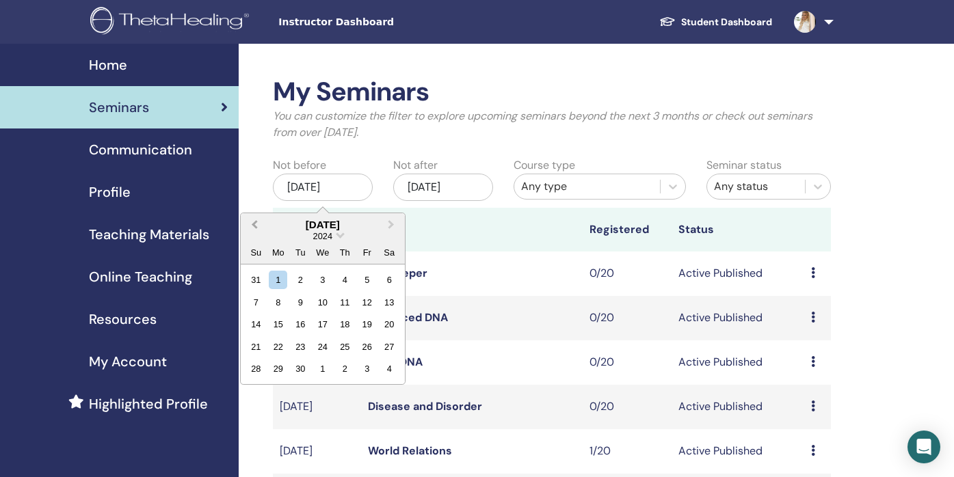
click at [249, 225] on button "Previous Month" at bounding box center [253, 226] width 22 height 22
click at [326, 282] on div "1" at bounding box center [322, 280] width 18 height 18
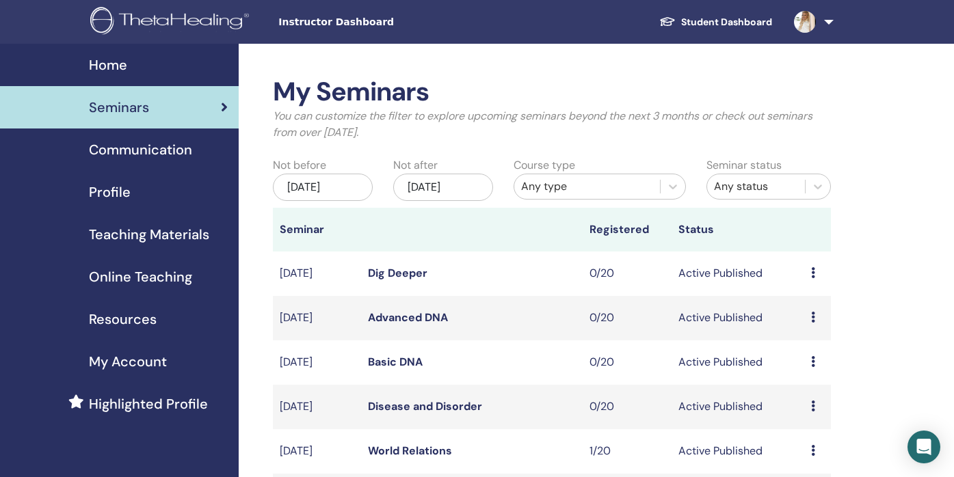
click at [416, 192] on div "Dec/01, 2025" at bounding box center [443, 187] width 100 height 27
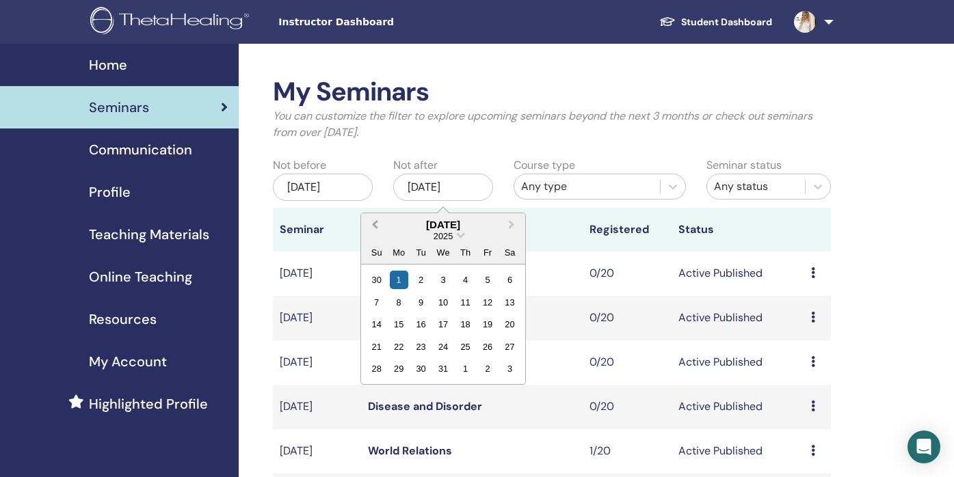
click at [374, 228] on button "Previous Month" at bounding box center [374, 226] width 22 height 22
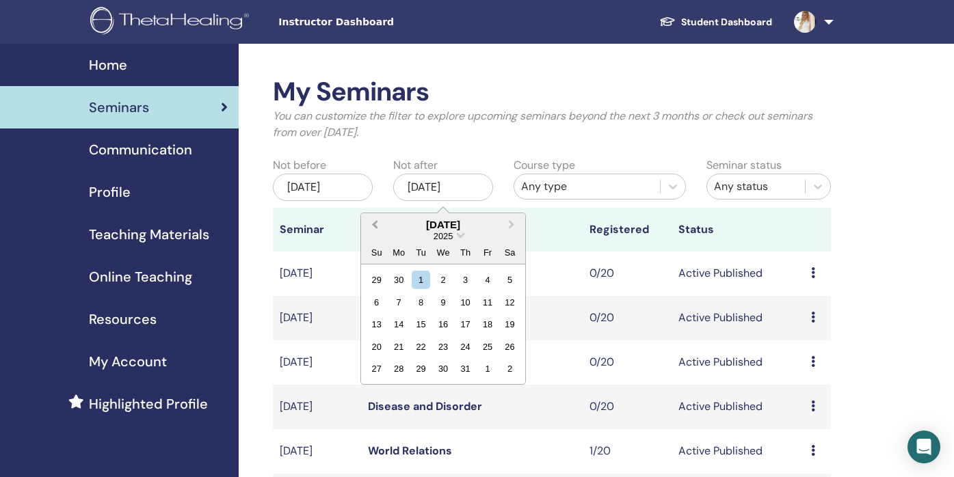
click at [374, 228] on button "Previous Month" at bounding box center [374, 226] width 22 height 22
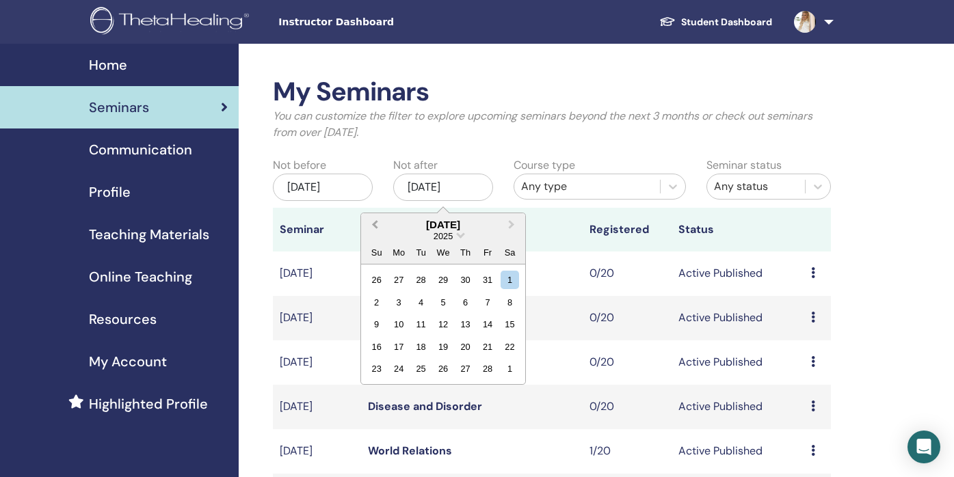
click at [374, 228] on button "Previous Month" at bounding box center [374, 226] width 22 height 22
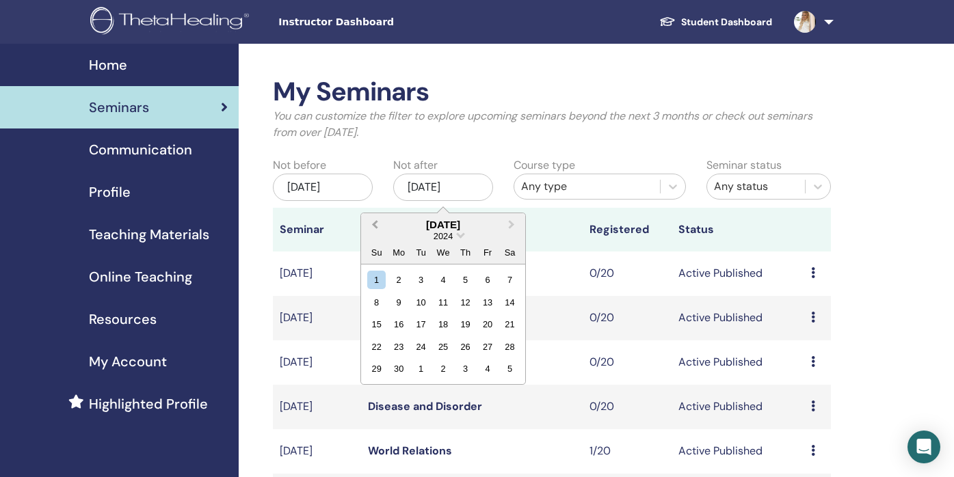
click at [374, 228] on button "Previous Month" at bounding box center [374, 226] width 22 height 22
click at [373, 228] on button "Previous Month" at bounding box center [374, 226] width 22 height 22
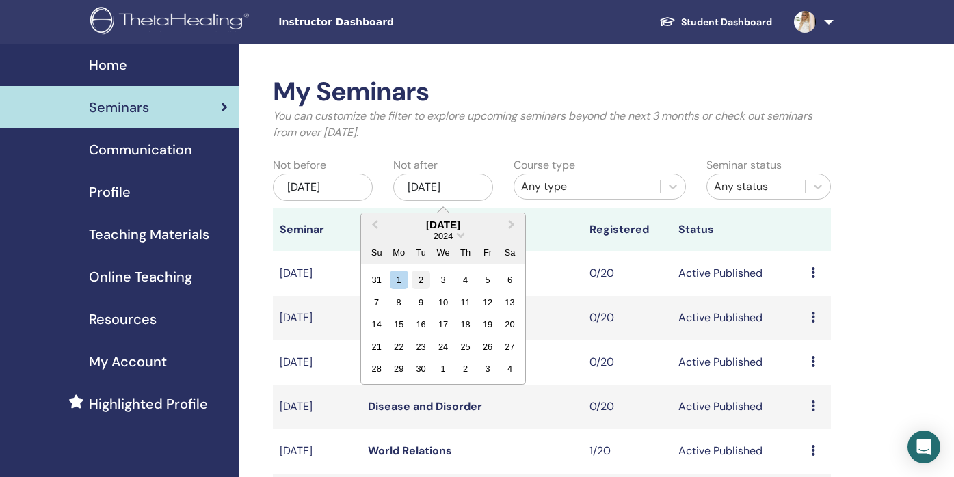
click at [421, 287] on div "2" at bounding box center [421, 280] width 18 height 18
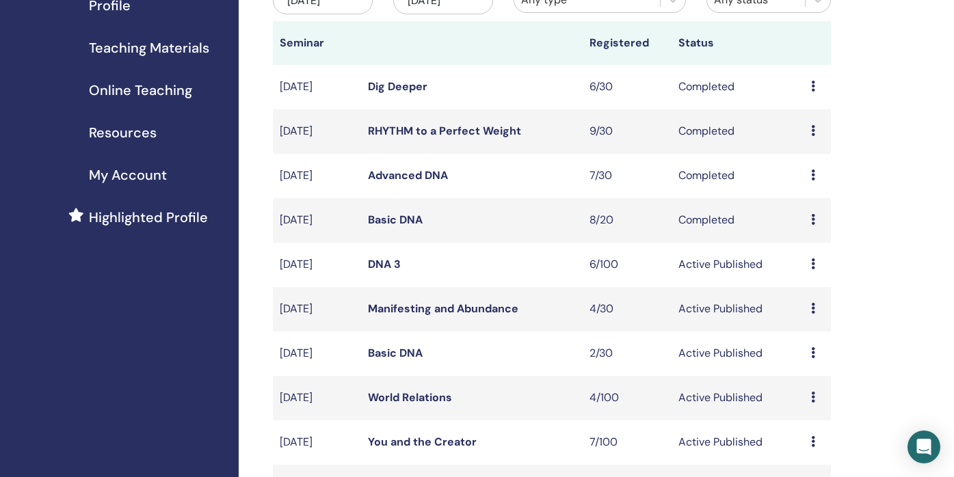
scroll to position [189, 0]
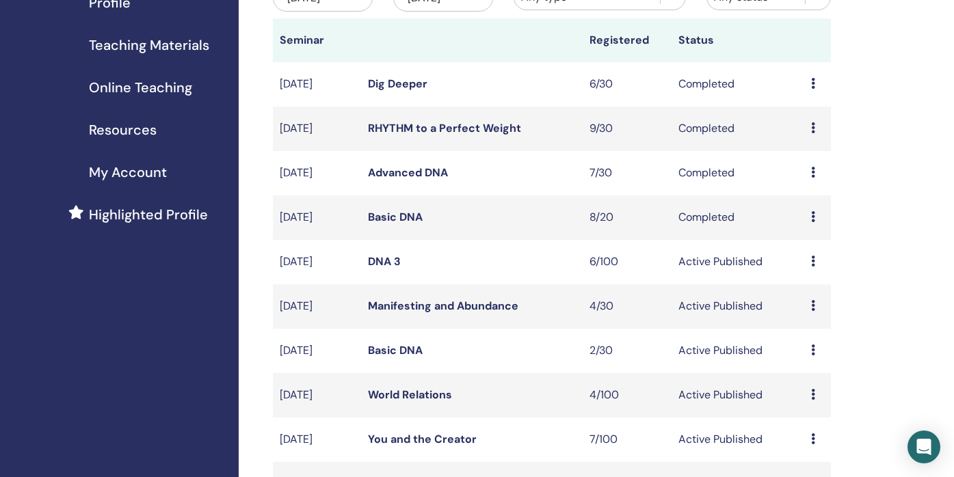
click at [380, 259] on link "DNA 3" at bounding box center [384, 261] width 33 height 14
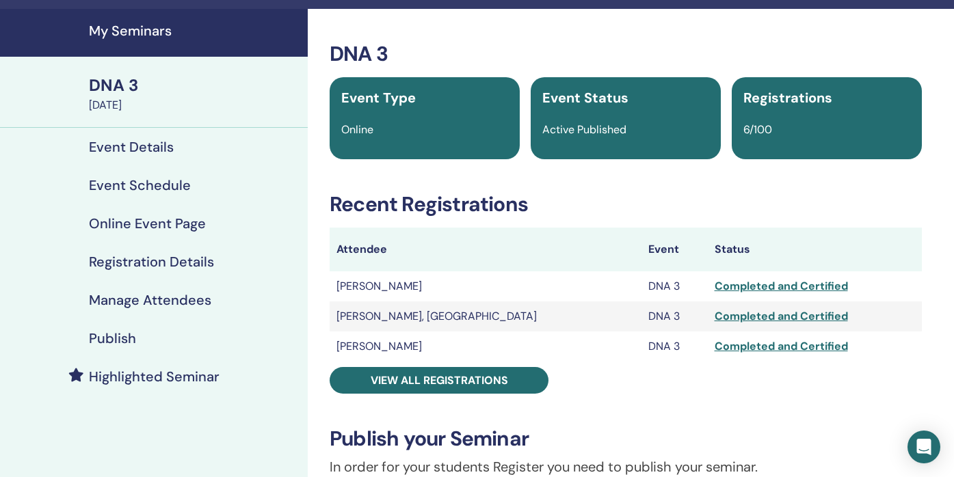
scroll to position [23, 0]
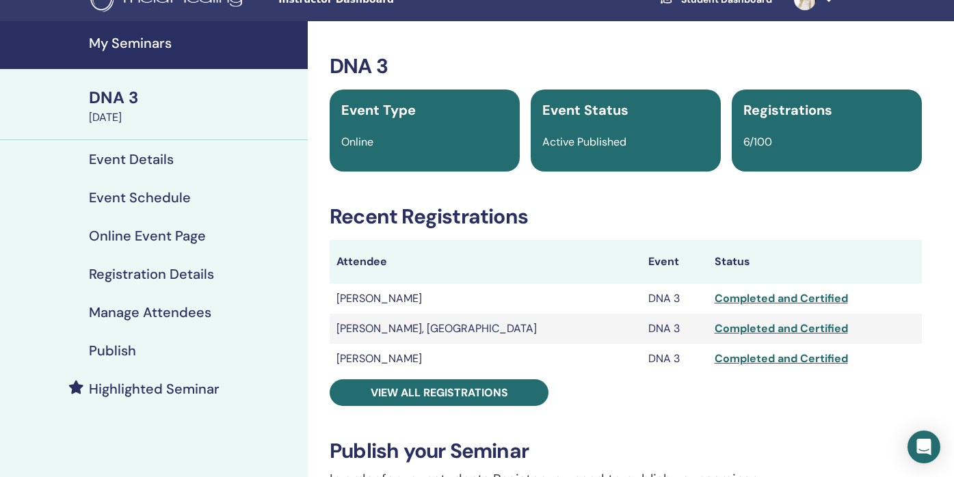
click at [181, 161] on div "Event Details" at bounding box center [154, 159] width 286 height 16
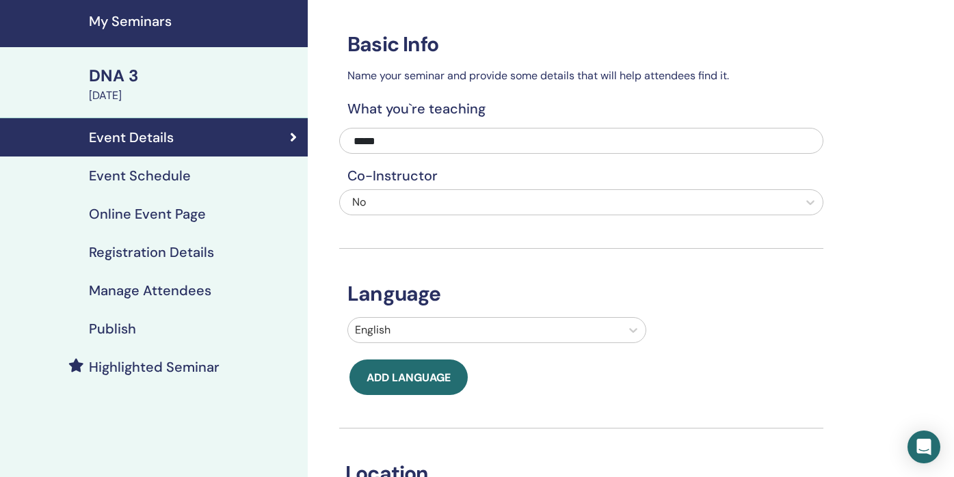
scroll to position [42, 0]
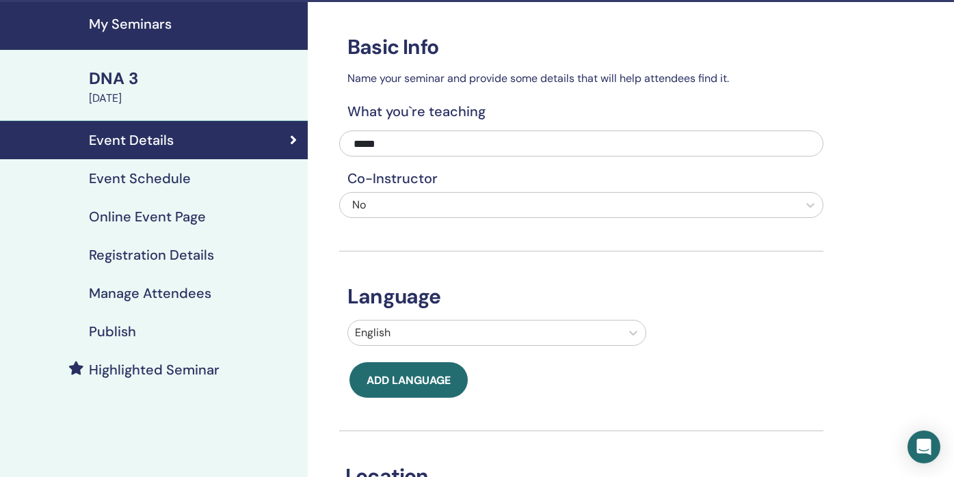
click at [210, 255] on h4 "Registration Details" at bounding box center [151, 255] width 125 height 16
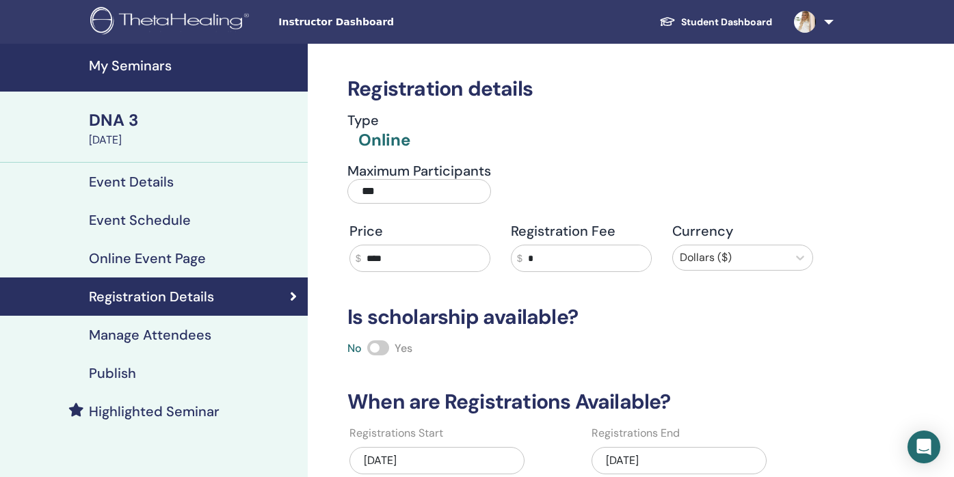
click at [237, 183] on div "Event Details" at bounding box center [154, 182] width 286 height 16
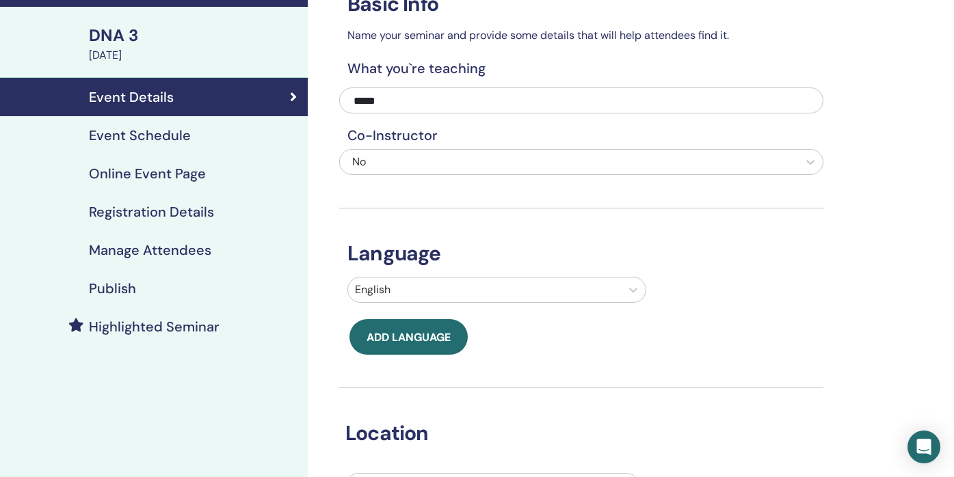
scroll to position [75, 0]
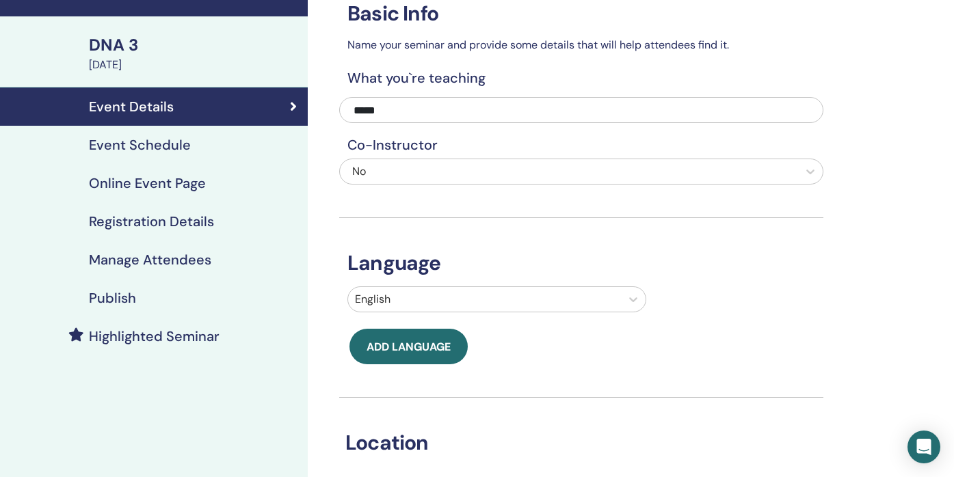
click at [179, 180] on h4 "Online Event Page" at bounding box center [147, 183] width 117 height 16
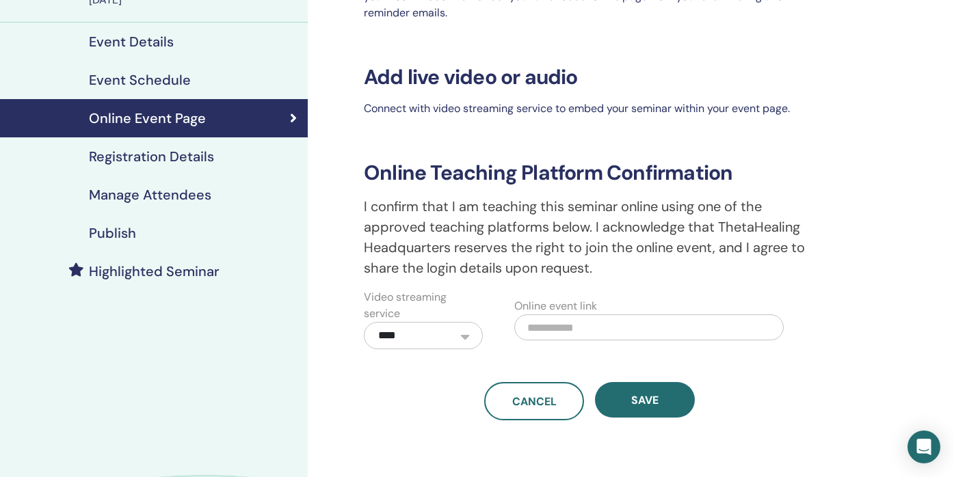
scroll to position [141, 0]
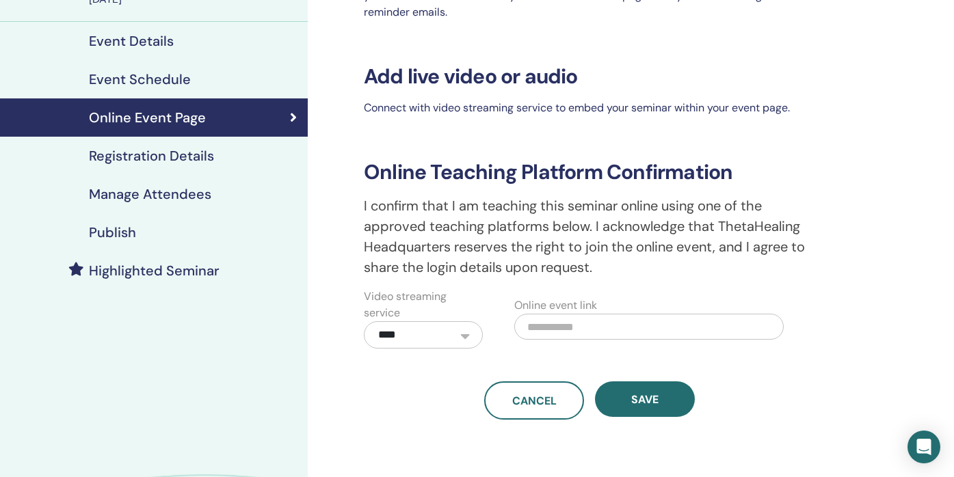
click at [563, 329] on input "text" at bounding box center [649, 327] width 270 height 26
drag, startPoint x: 563, startPoint y: 329, endPoint x: 574, endPoint y: 329, distance: 10.9
click at [574, 329] on input "text" at bounding box center [649, 327] width 270 height 26
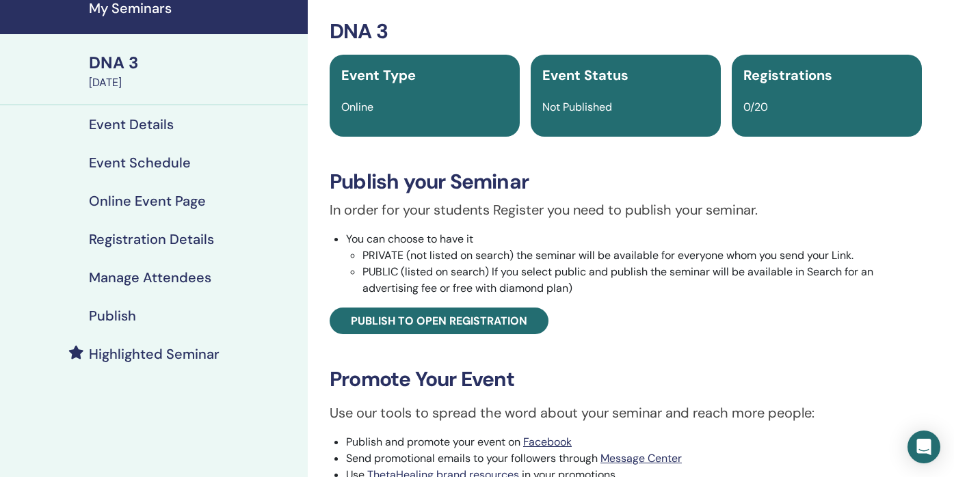
scroll to position [55, 0]
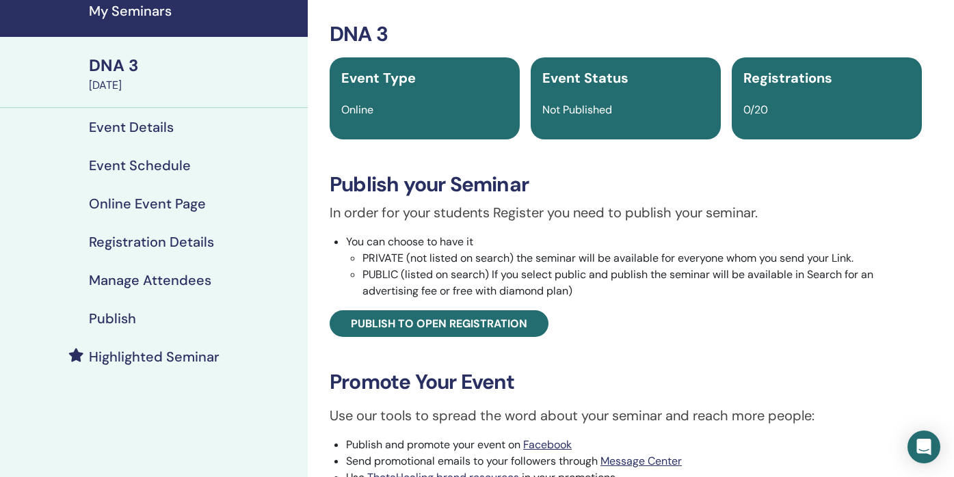
click at [170, 203] on h4 "Online Event Page" at bounding box center [147, 204] width 117 height 16
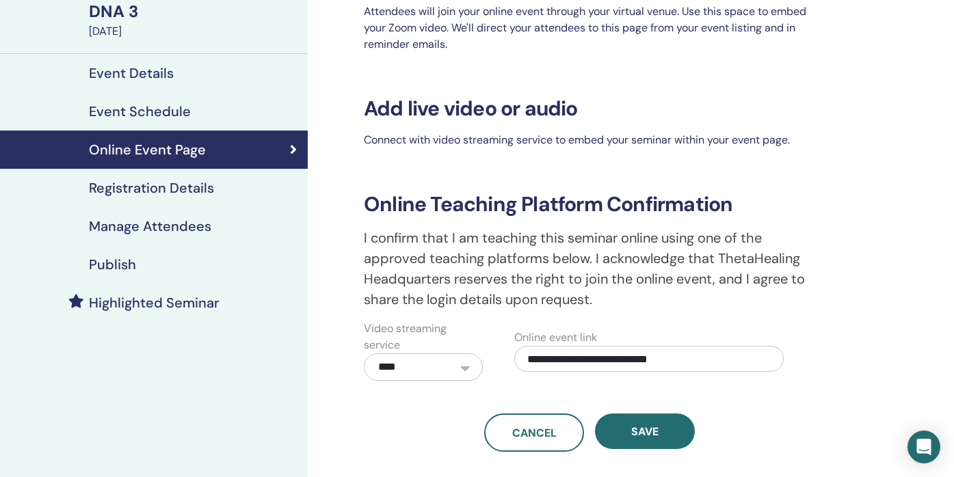
scroll to position [108, 0]
click at [547, 367] on input "**********" at bounding box center [649, 360] width 270 height 26
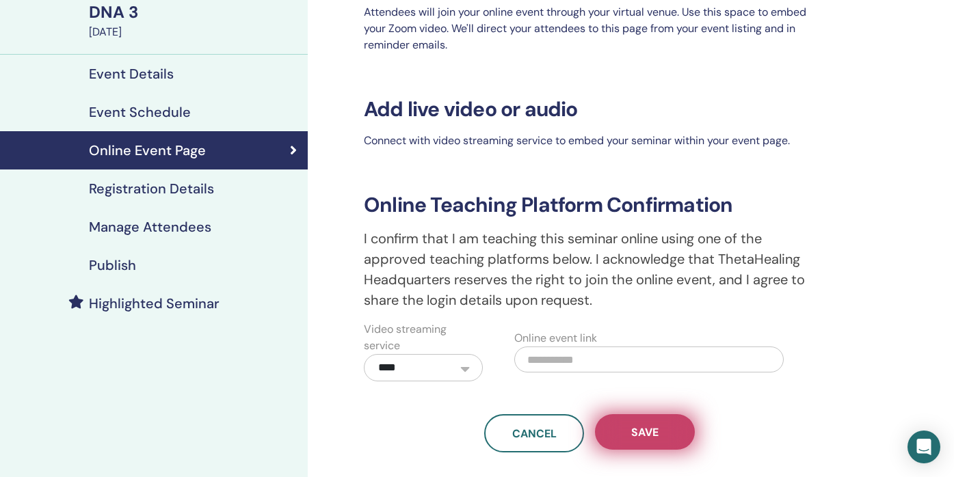
click at [638, 436] on span "Save" at bounding box center [644, 432] width 27 height 14
click at [626, 421] on button "Save" at bounding box center [645, 433] width 100 height 36
click at [632, 438] on span "Save" at bounding box center [644, 432] width 27 height 14
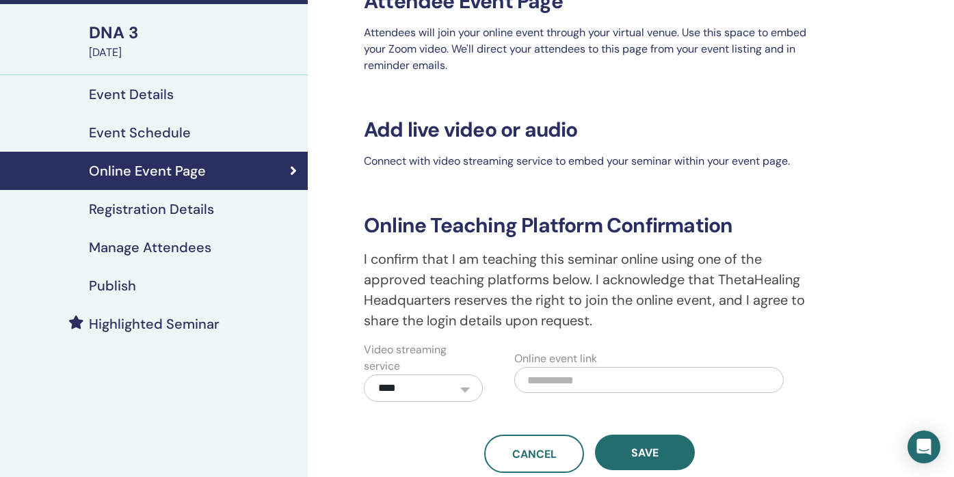
scroll to position [0, 0]
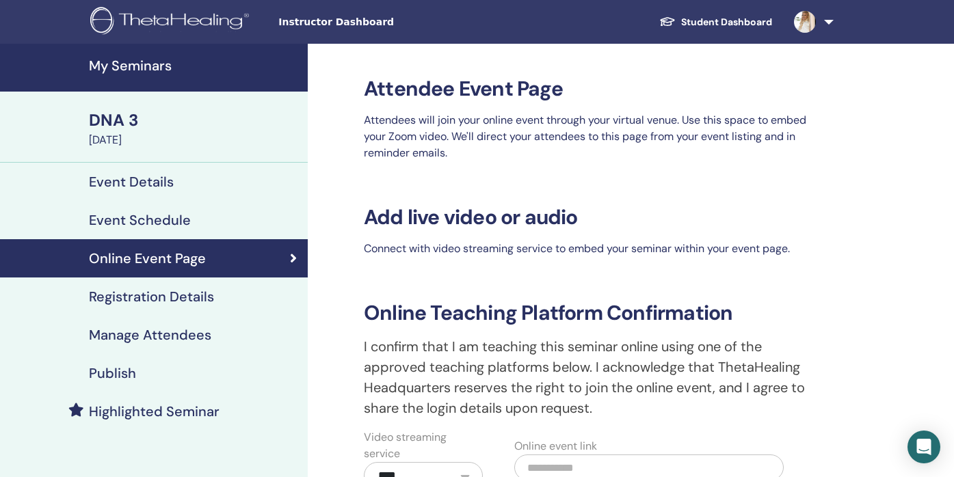
click at [176, 184] on div "Event Details" at bounding box center [154, 182] width 286 height 16
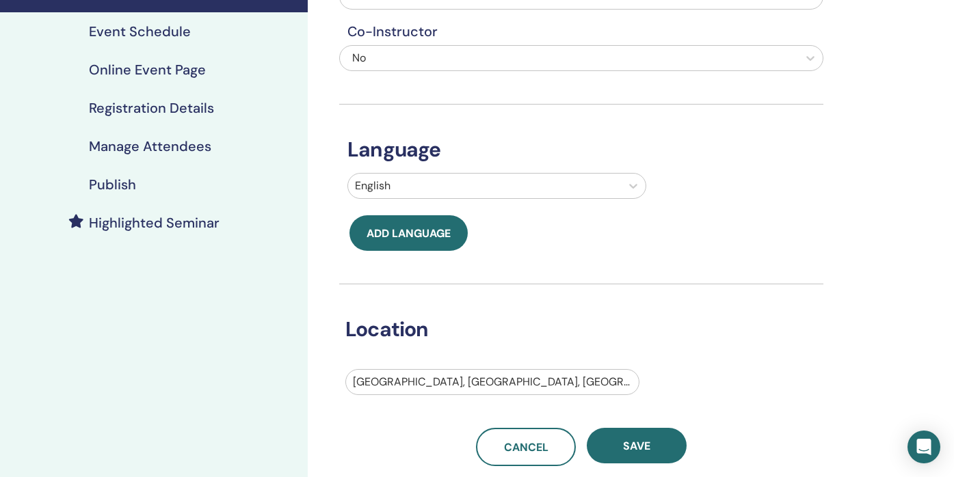
scroll to position [181, 0]
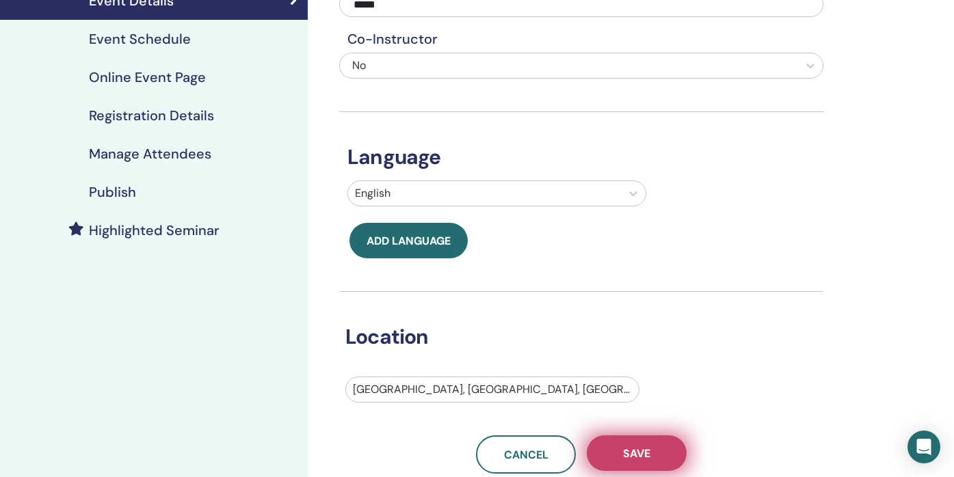
click at [618, 448] on button "Save" at bounding box center [637, 454] width 100 height 36
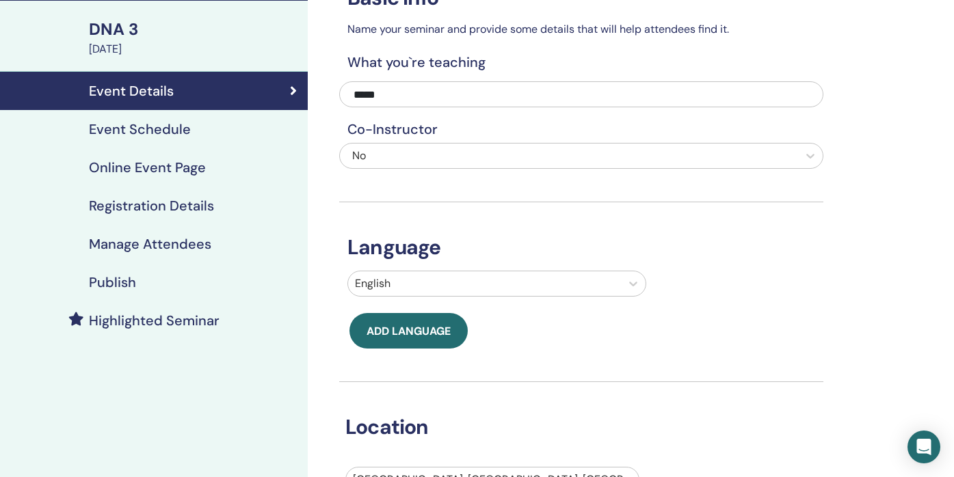
scroll to position [19, 0]
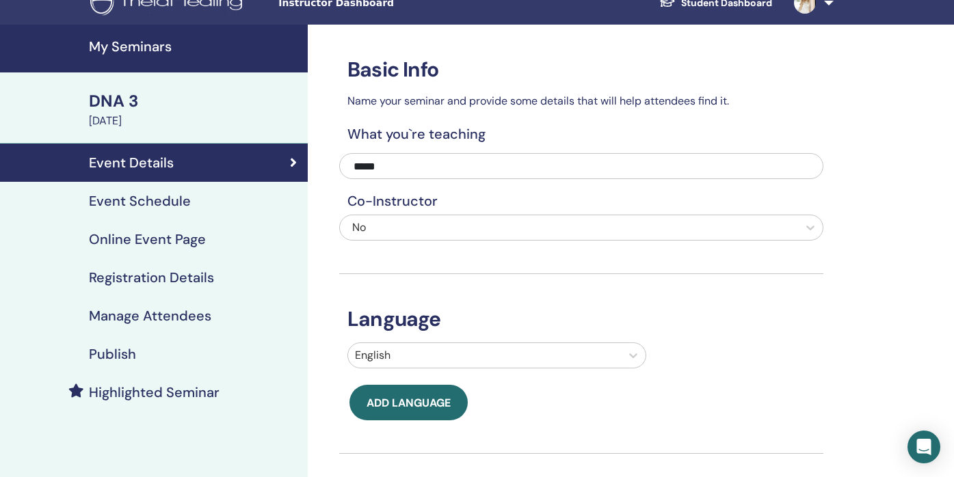
click at [226, 239] on div "Online Event Page" at bounding box center [154, 239] width 286 height 16
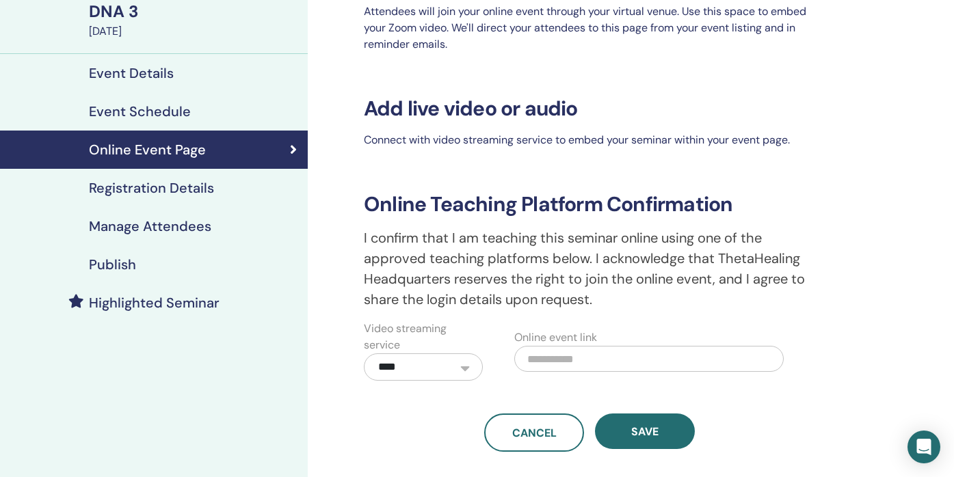
scroll to position [203, 0]
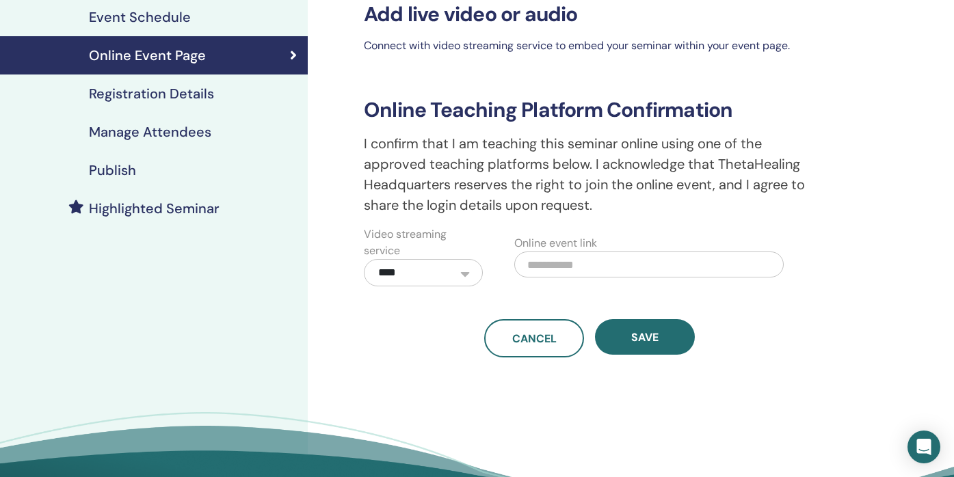
click at [215, 162] on div "Publish" at bounding box center [154, 170] width 286 height 16
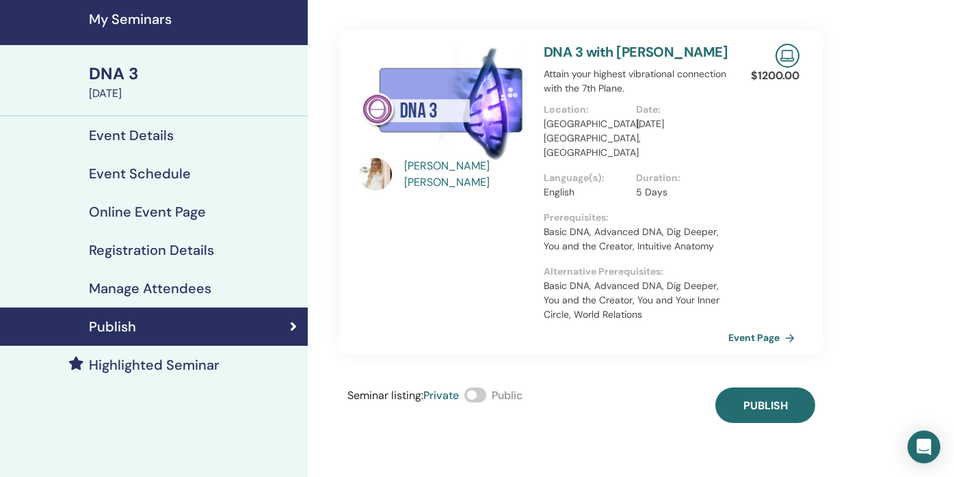
scroll to position [55, 0]
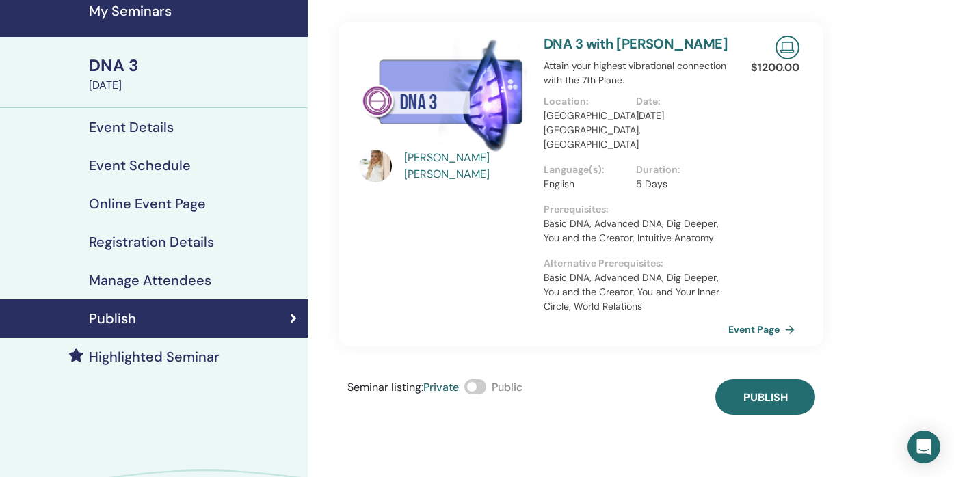
click at [189, 129] on div "Event Details" at bounding box center [154, 127] width 286 height 16
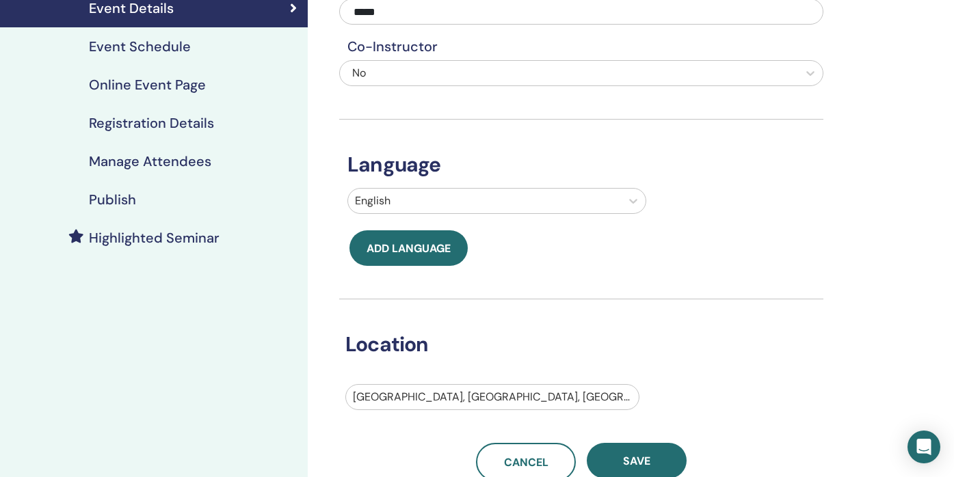
scroll to position [179, 0]
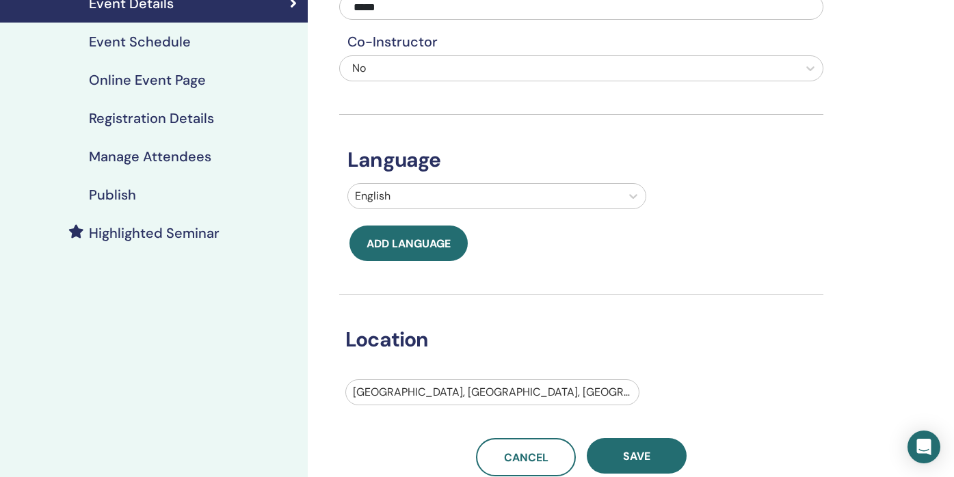
click at [386, 391] on div at bounding box center [492, 392] width 279 height 19
type input "*********"
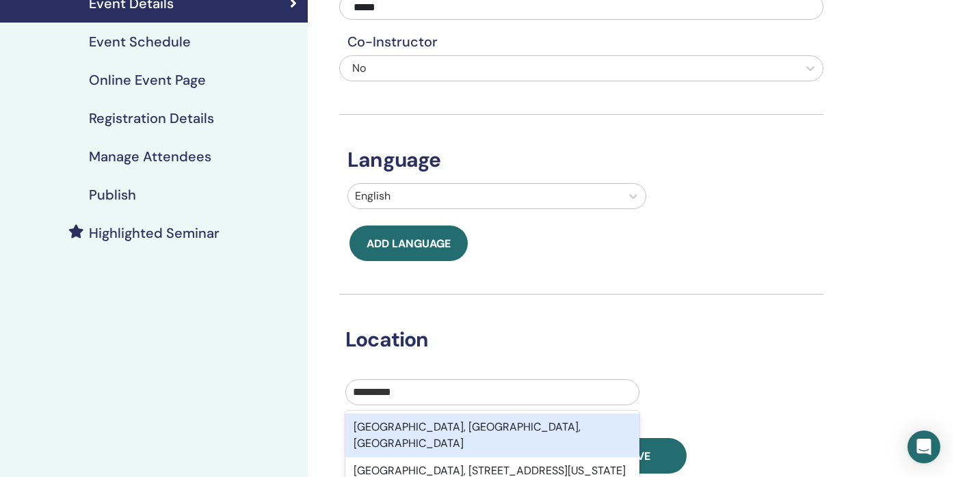
click at [402, 425] on div "Miami Beach, FL, USA" at bounding box center [492, 436] width 294 height 44
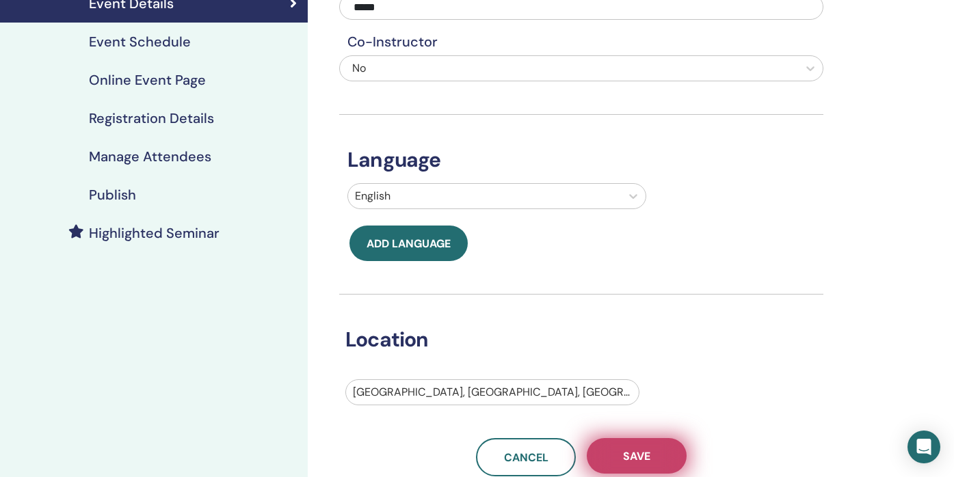
click at [649, 454] on span "Save" at bounding box center [636, 456] width 27 height 14
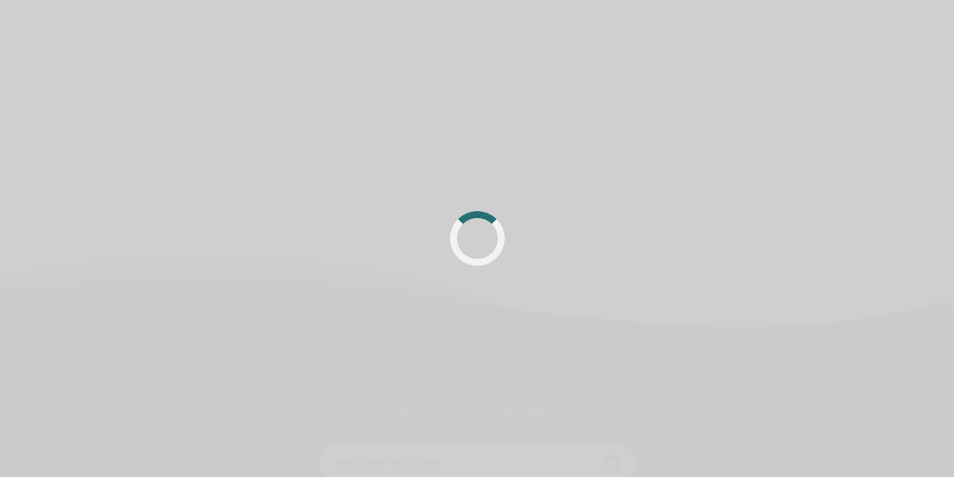
scroll to position [179, 0]
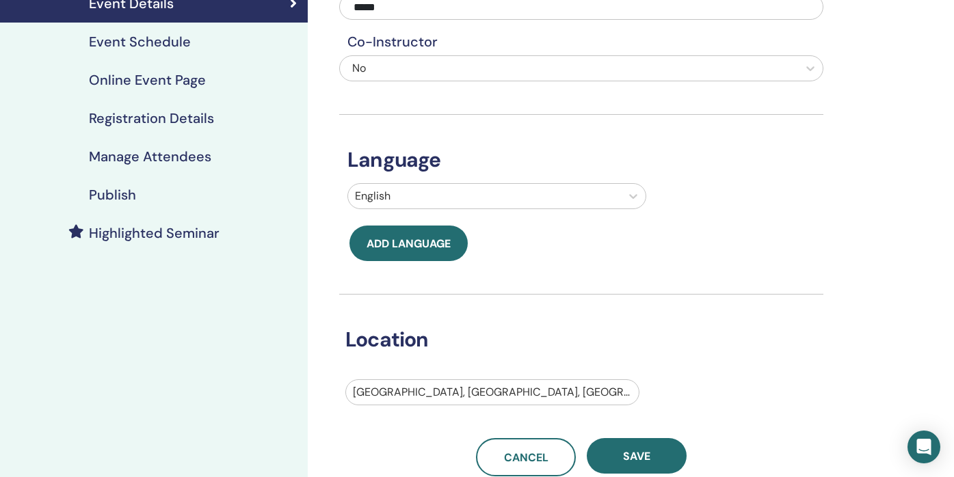
click at [152, 198] on div "Publish" at bounding box center [154, 195] width 286 height 16
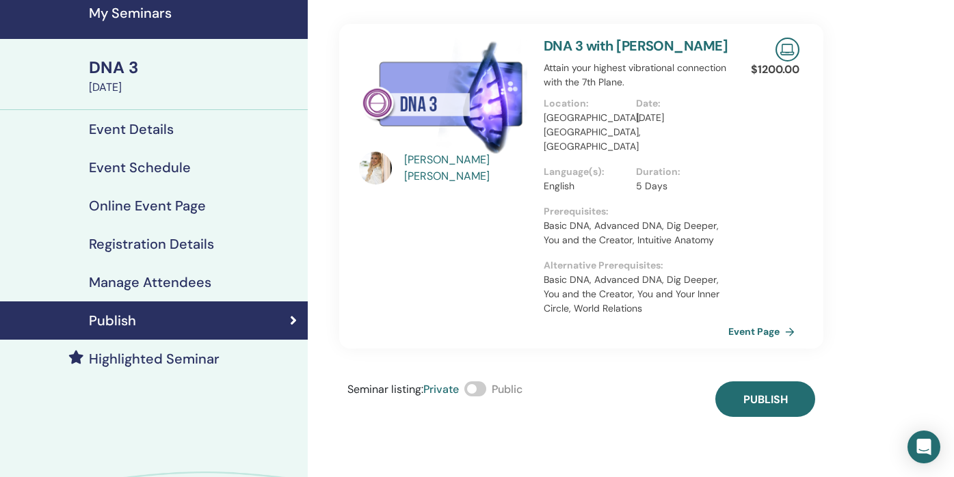
scroll to position [52, 0]
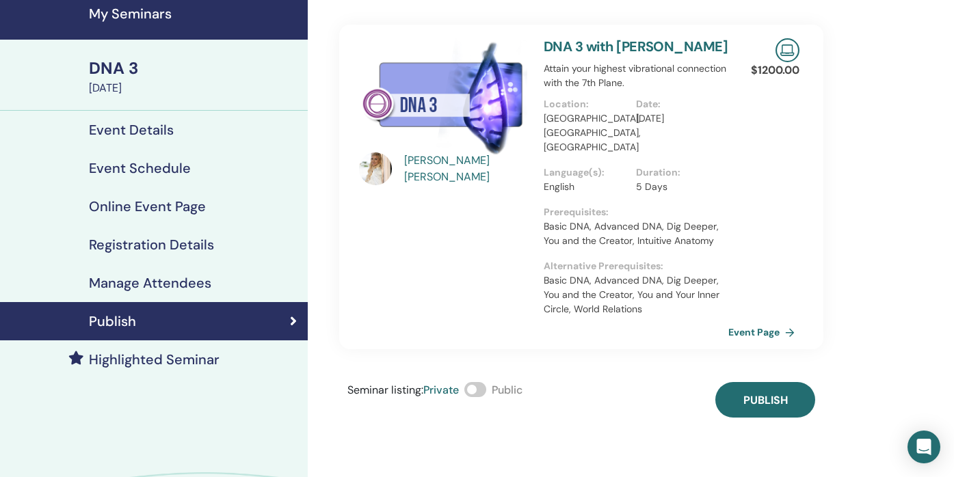
click at [476, 390] on span at bounding box center [475, 389] width 22 height 15
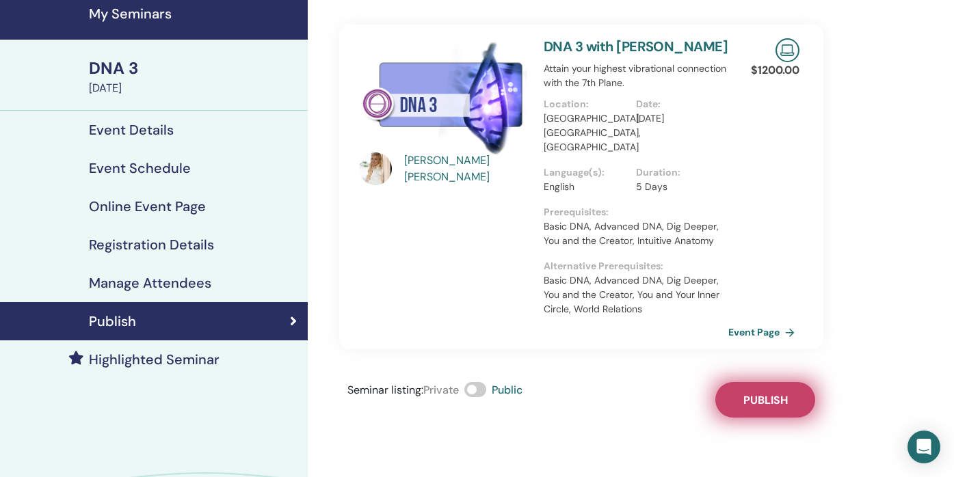
click at [744, 402] on span "Publish" at bounding box center [766, 400] width 44 height 14
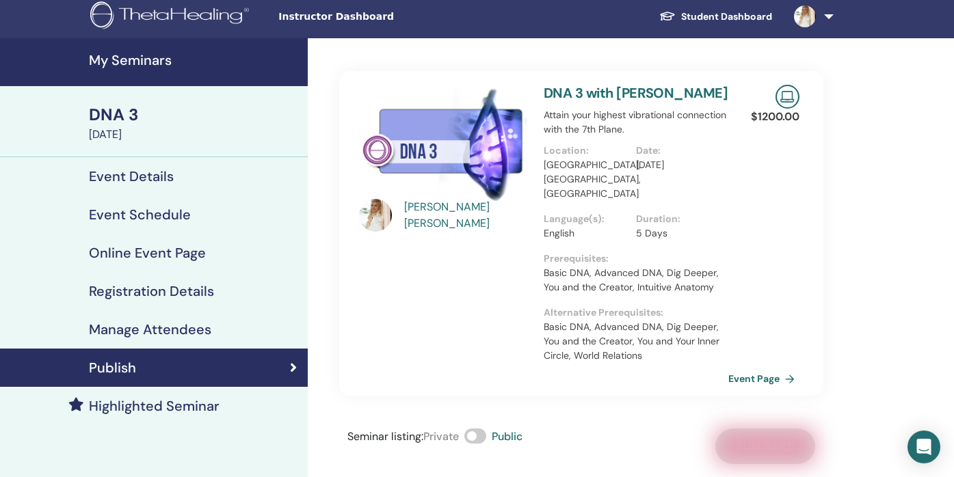
scroll to position [0, 0]
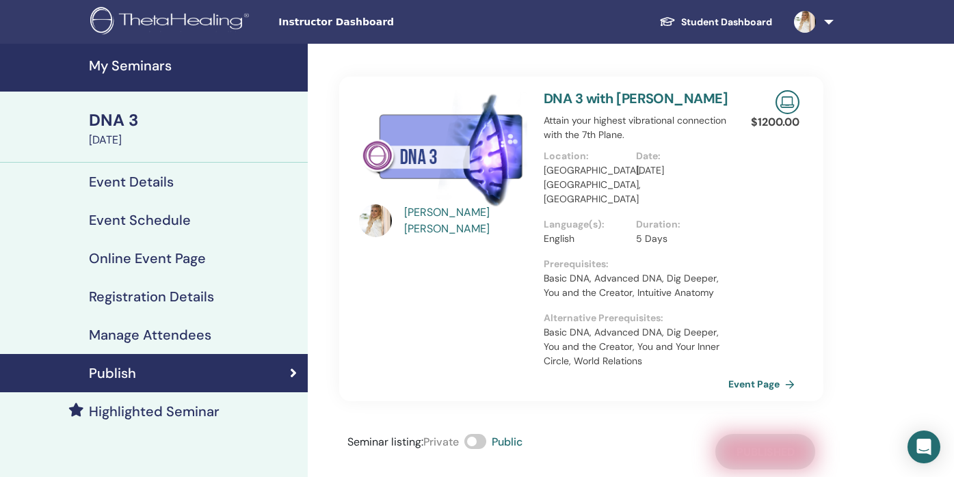
click at [159, 116] on div "DNA 3" at bounding box center [194, 120] width 211 height 23
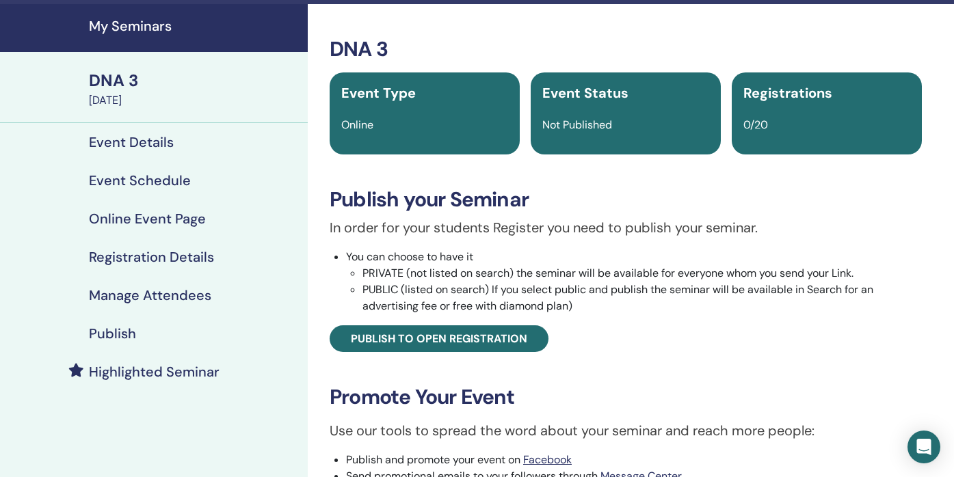
scroll to position [40, 0]
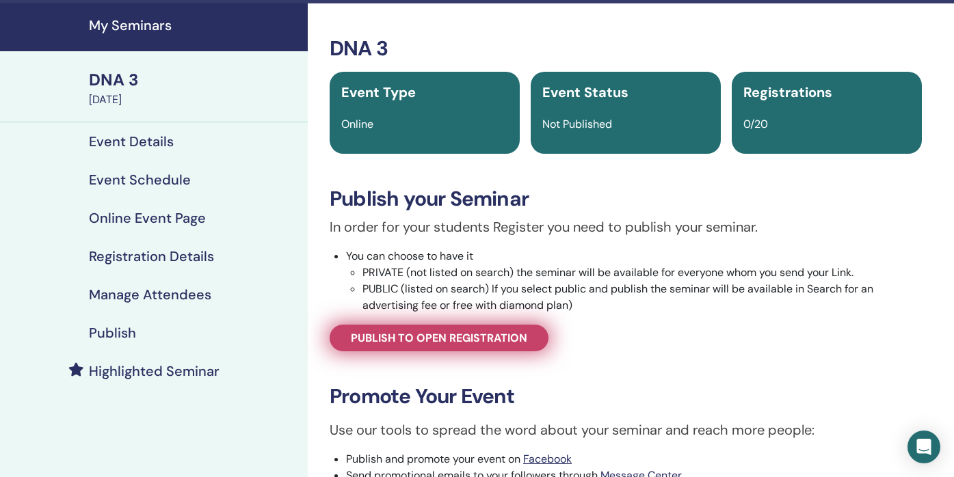
click at [414, 336] on span "Publish to open registration" at bounding box center [439, 338] width 176 height 14
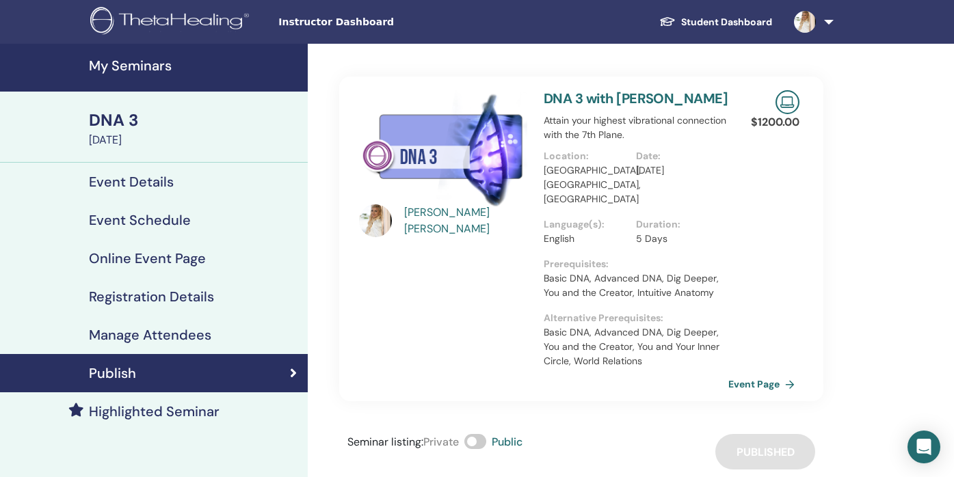
click at [224, 127] on div "DNA 3" at bounding box center [194, 120] width 211 height 23
